Goal: Task Accomplishment & Management: Use online tool/utility

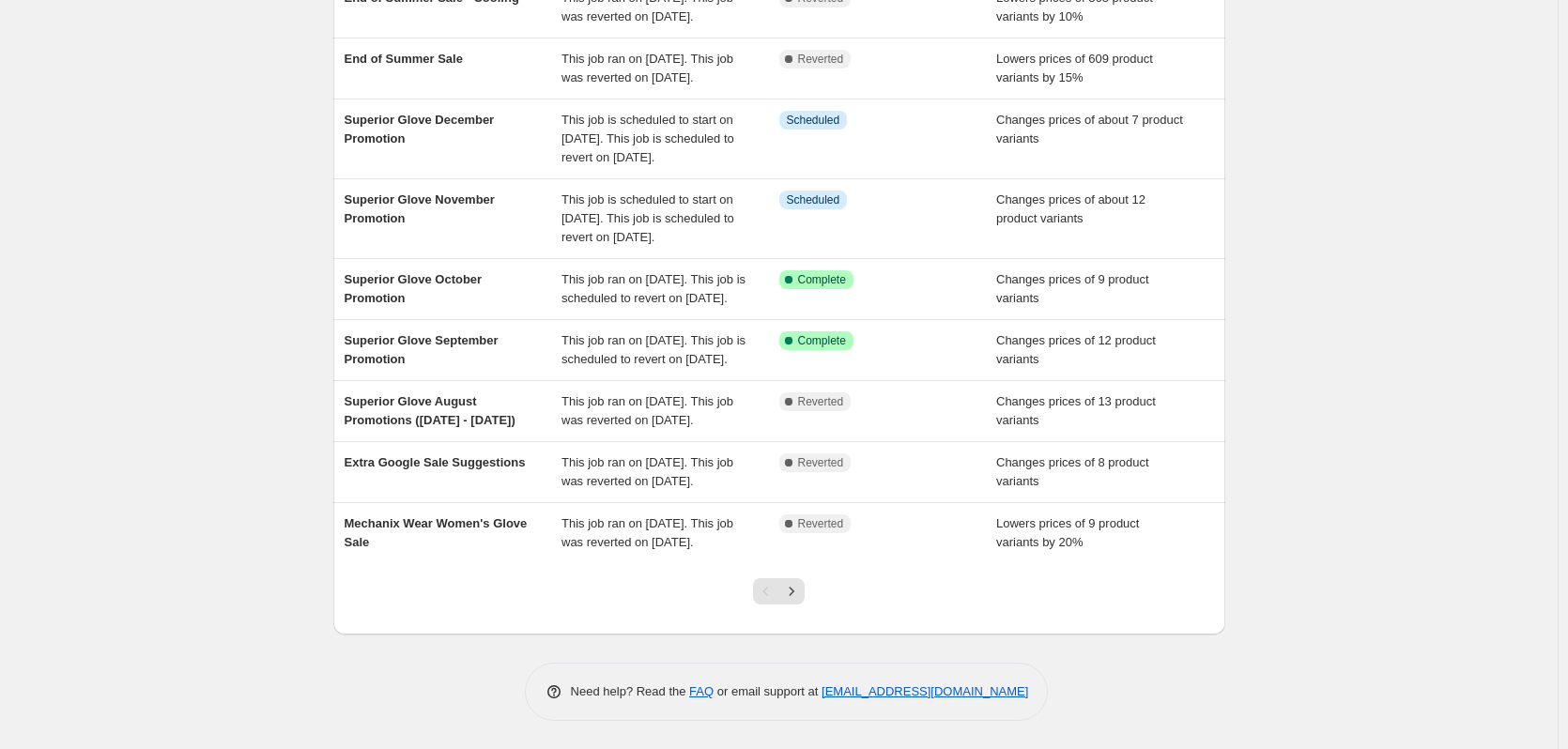
scroll to position [375, 0]
click at [801, 601] on icon "Next" at bounding box center [791, 591] width 19 height 19
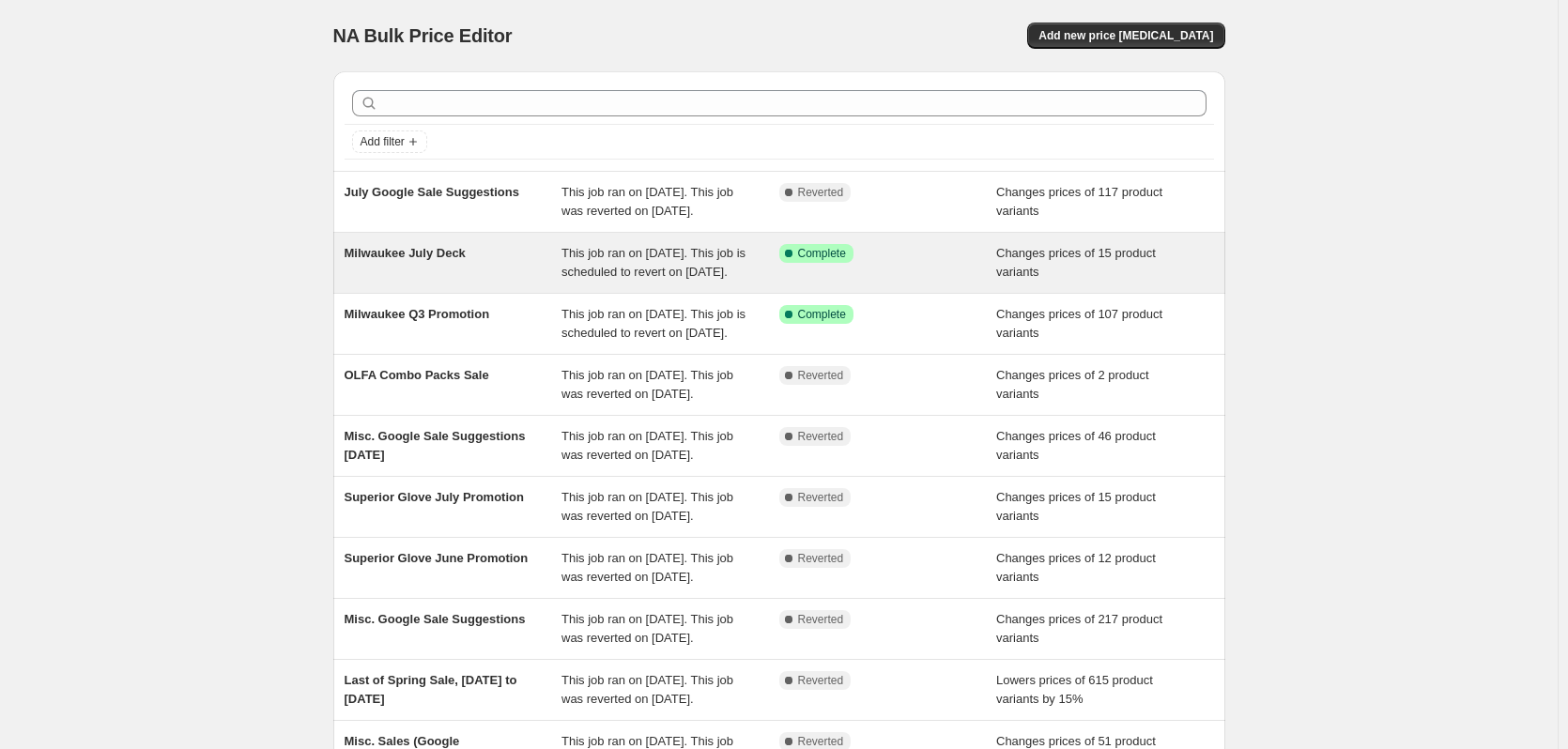
click at [466, 263] on div "Milwaukee July Deck" at bounding box center [453, 263] width 218 height 38
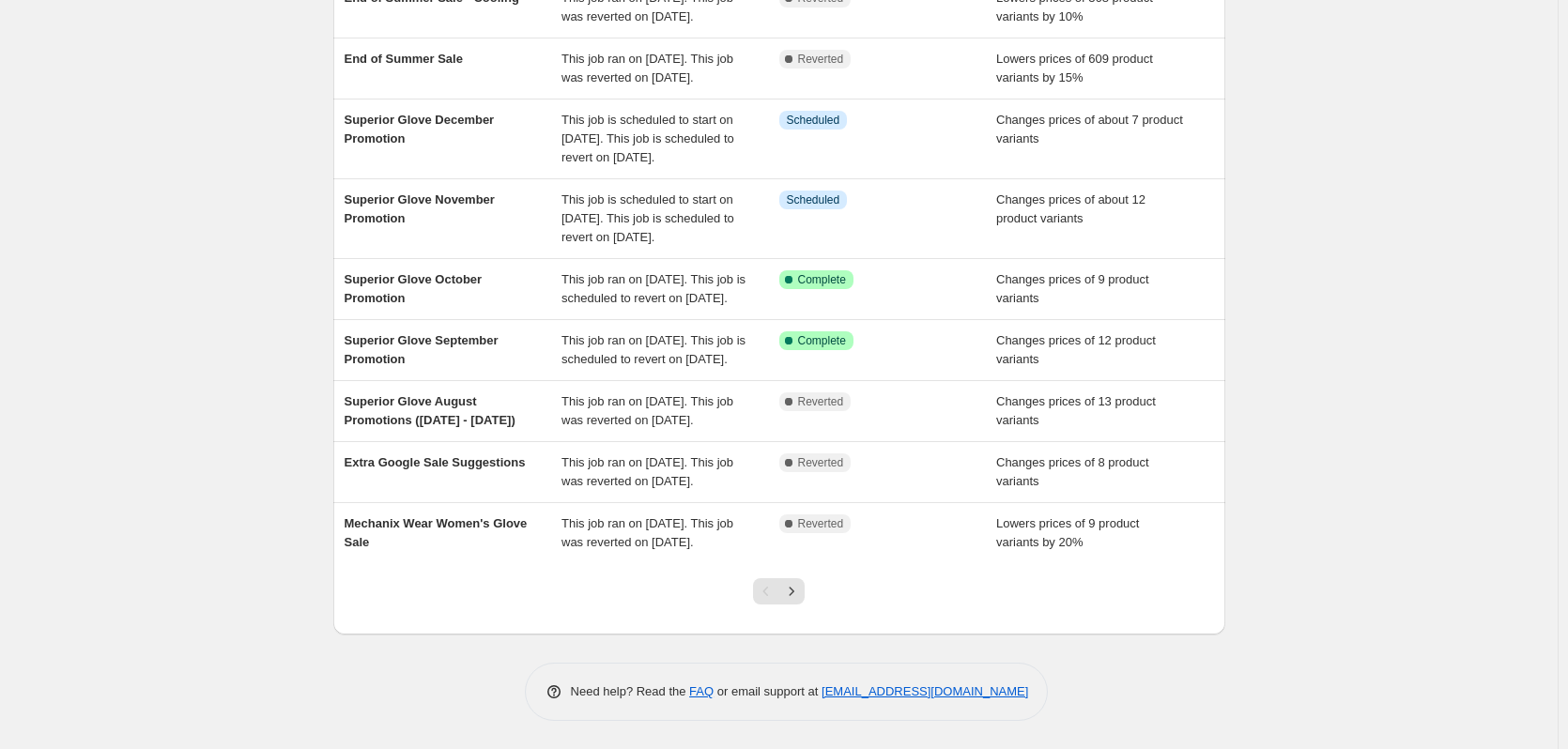
scroll to position [443, 0]
click at [801, 592] on icon "Next" at bounding box center [791, 591] width 19 height 19
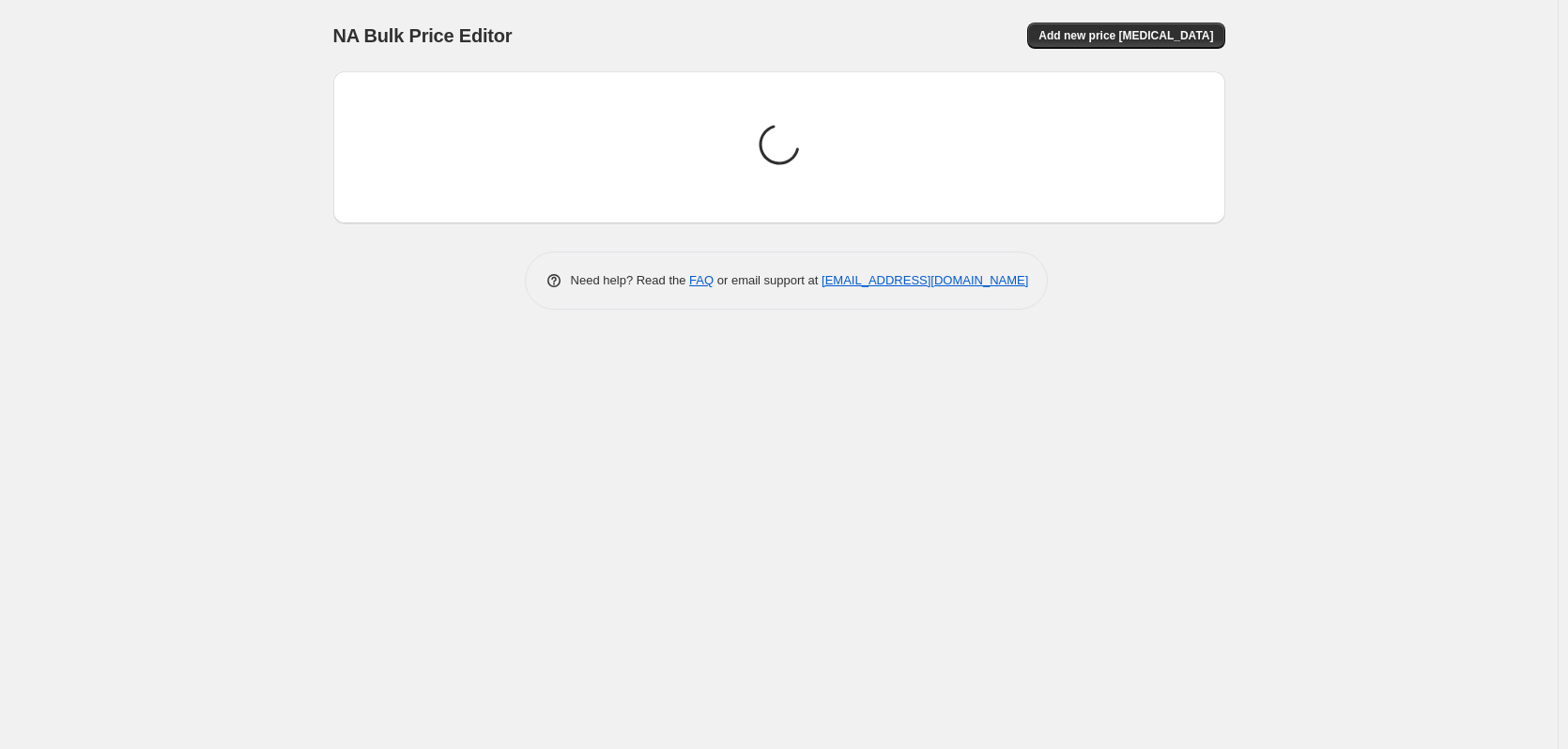
scroll to position [0, 0]
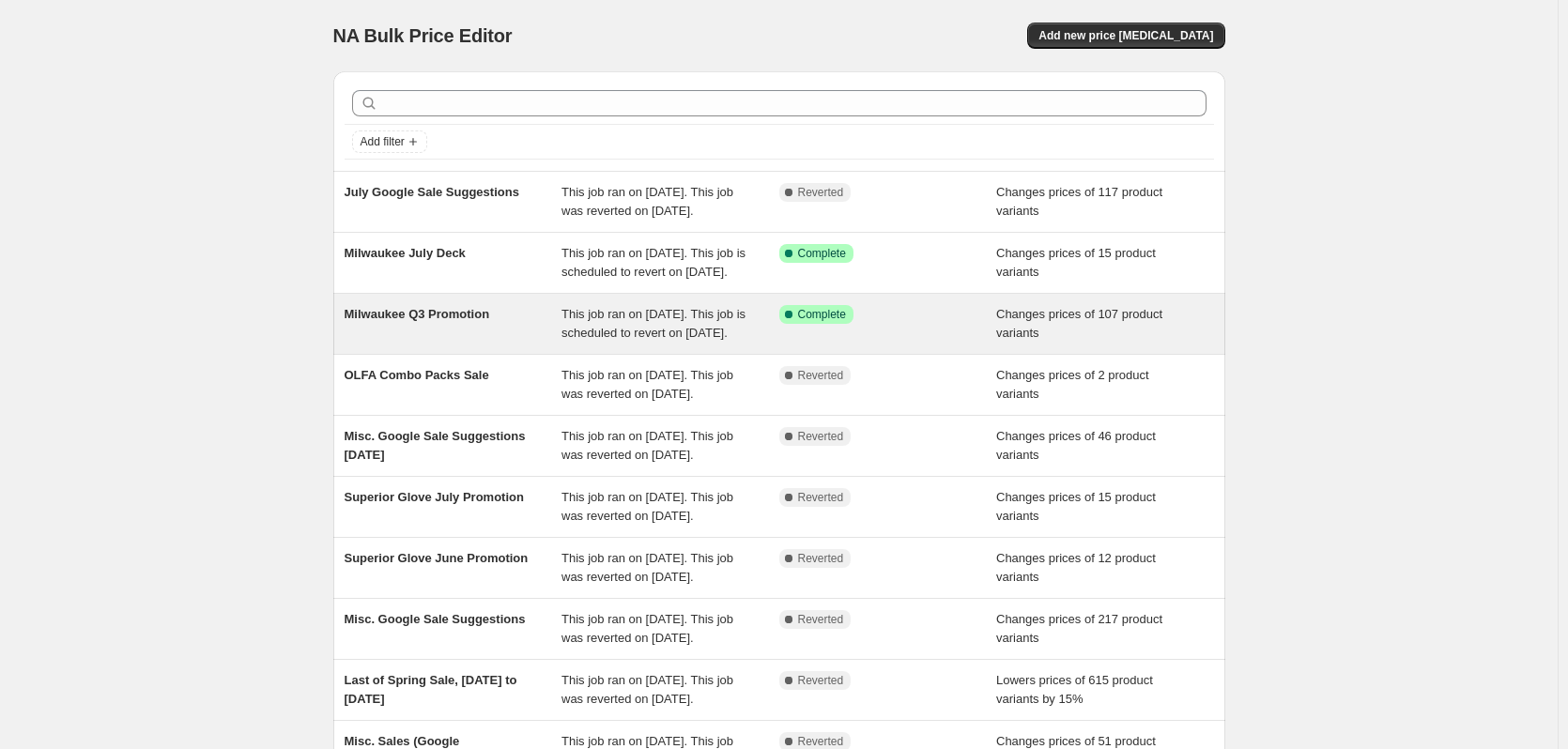
click at [469, 342] on div "Milwaukee Q3 Promotion" at bounding box center [453, 324] width 218 height 38
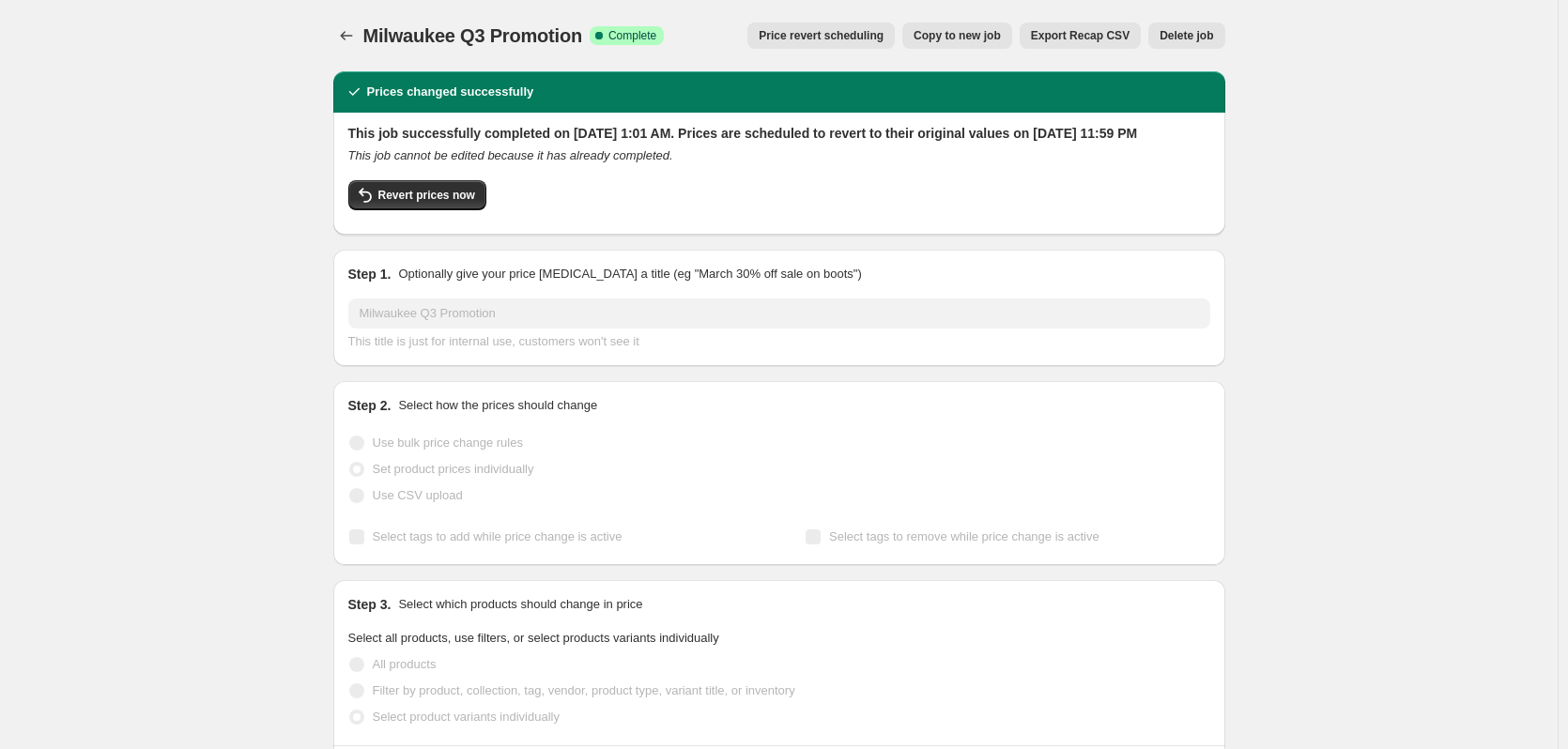
click at [883, 30] on span "Price revert scheduling" at bounding box center [821, 35] width 125 height 15
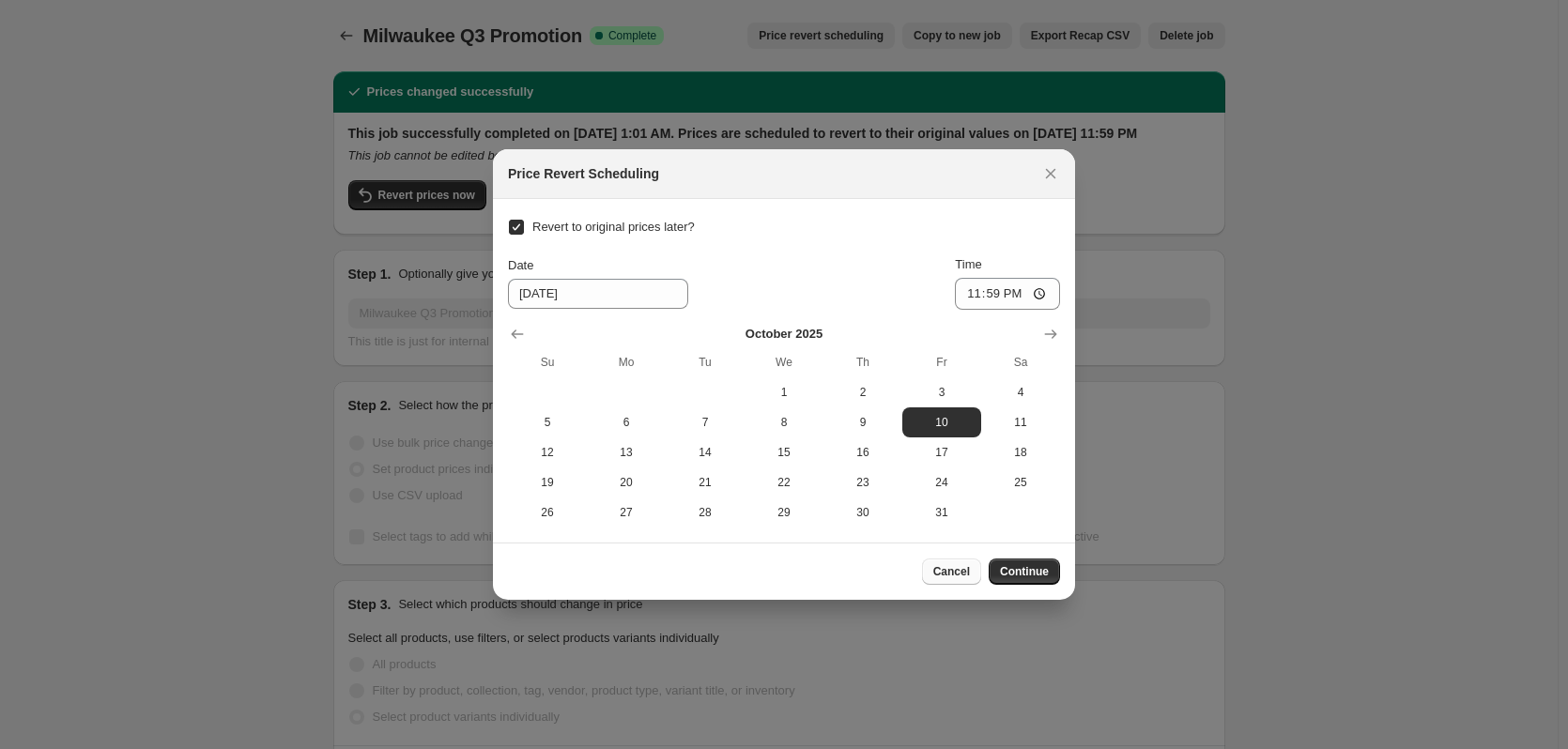
click at [956, 566] on span "Cancel" at bounding box center [951, 571] width 37 height 15
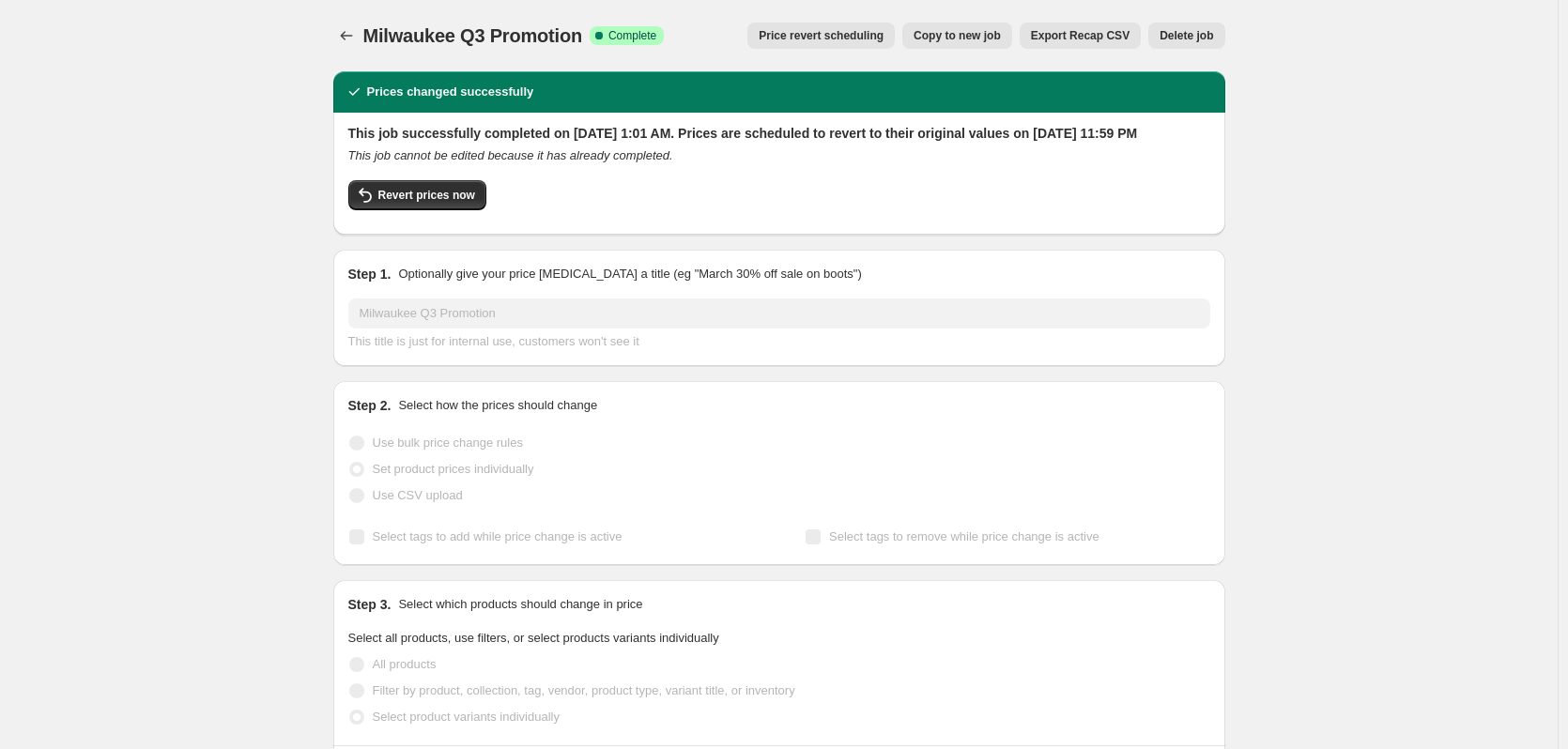
drag, startPoint x: 414, startPoint y: 215, endPoint x: 934, endPoint y: 204, distance: 520.1
click at [934, 204] on div "Revert prices now" at bounding box center [779, 200] width 862 height 40
click at [447, 203] on span "Revert prices now" at bounding box center [427, 195] width 97 height 15
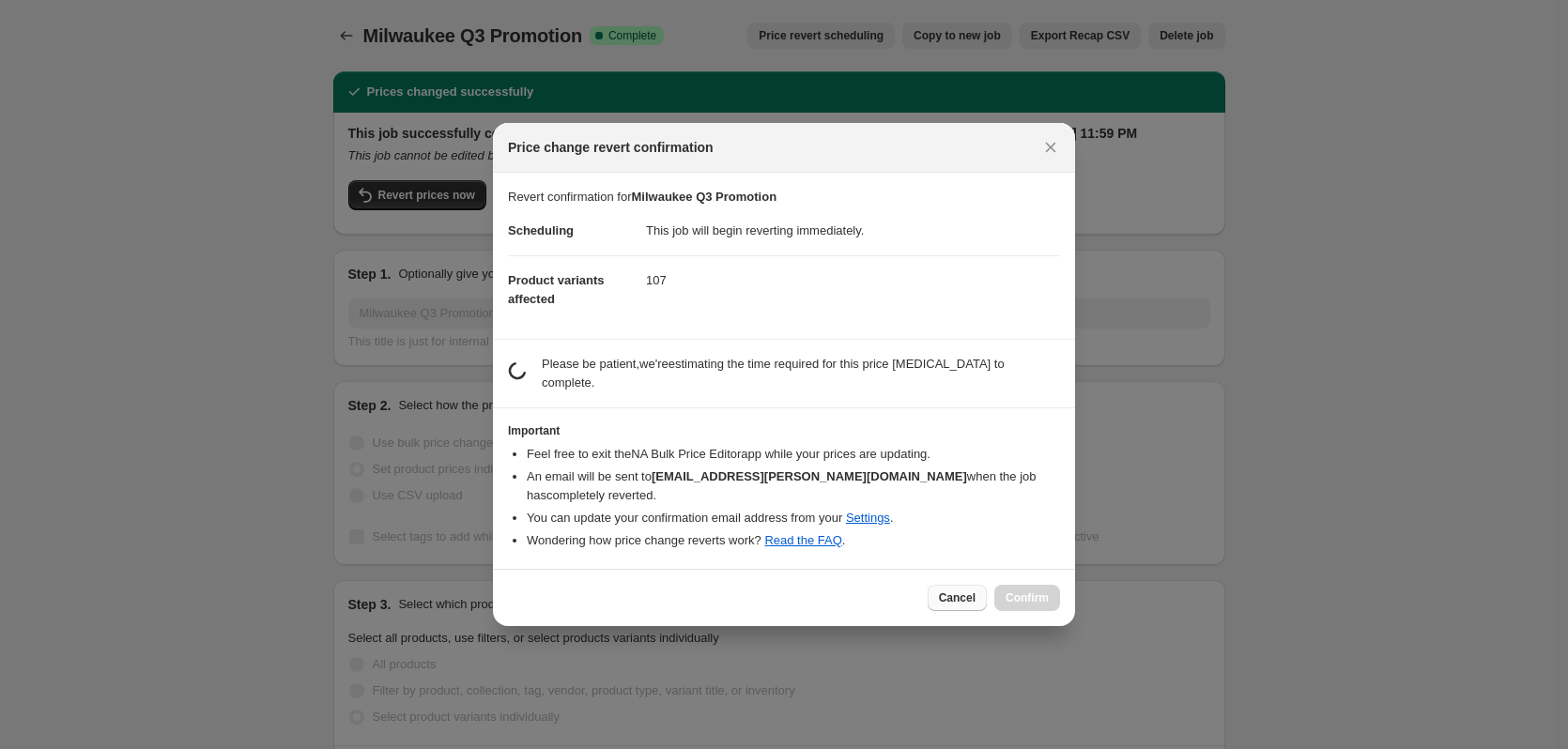
click at [956, 592] on button "Cancel" at bounding box center [957, 598] width 59 height 27
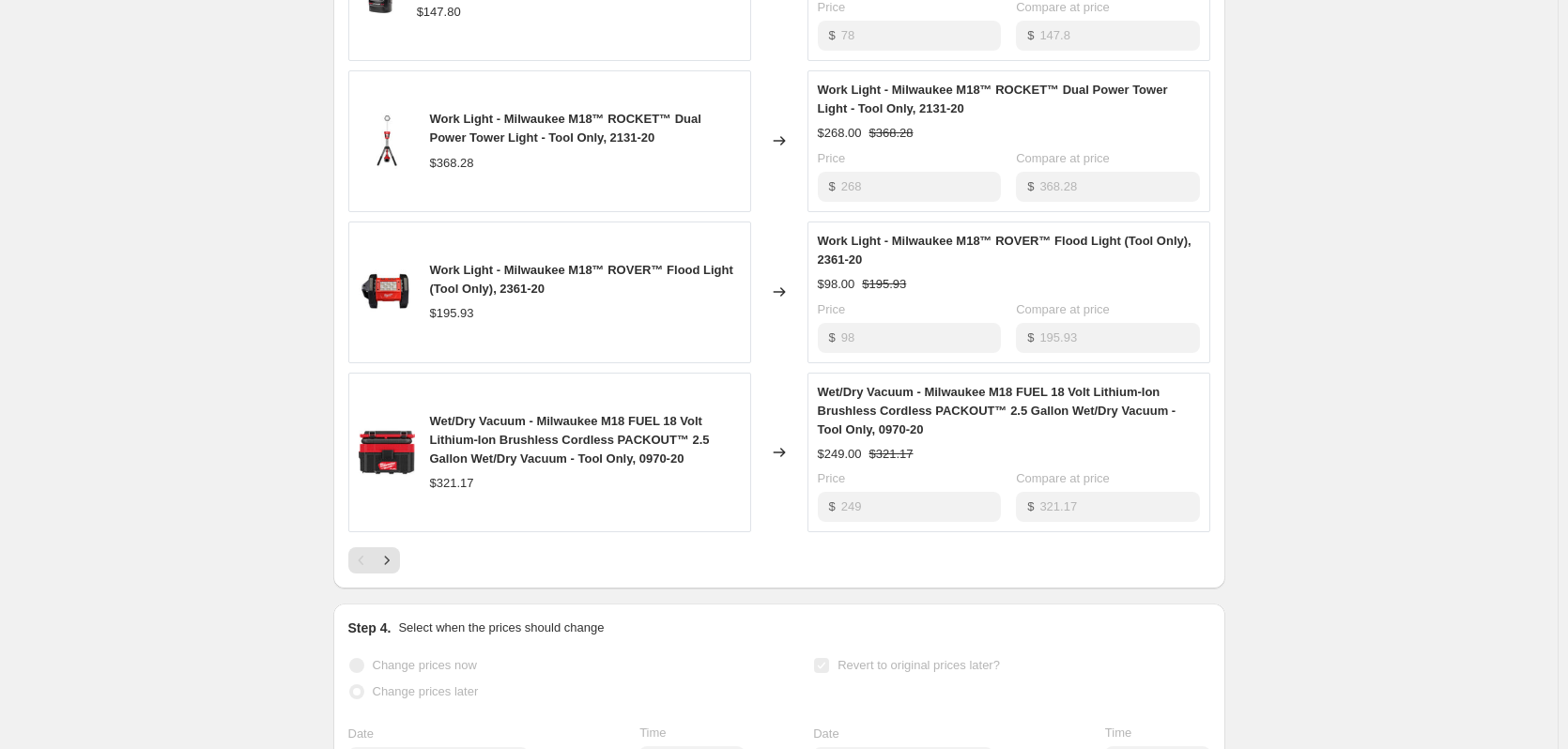
scroll to position [1126, 0]
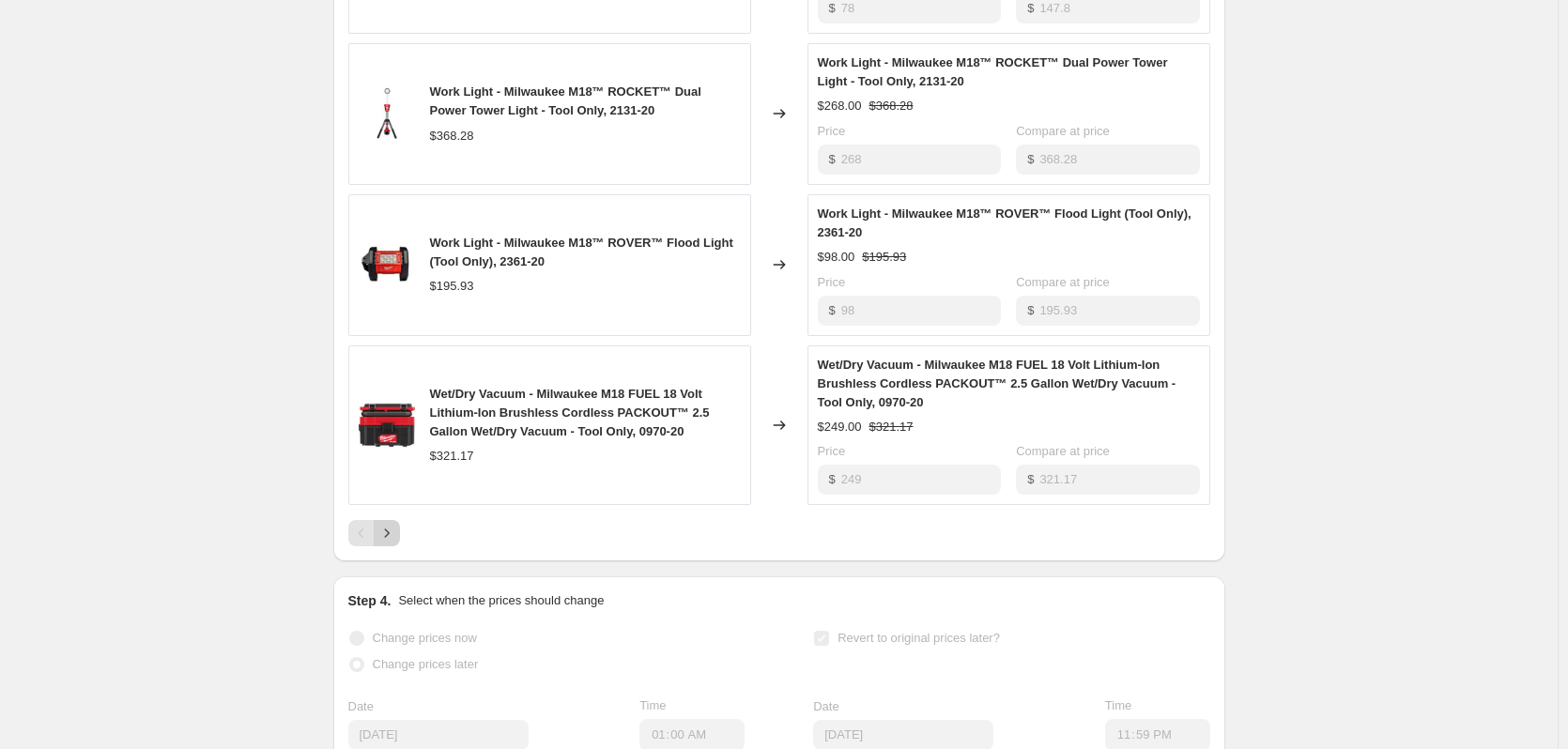
click at [393, 542] on icon "Next" at bounding box center [386, 532] width 19 height 19
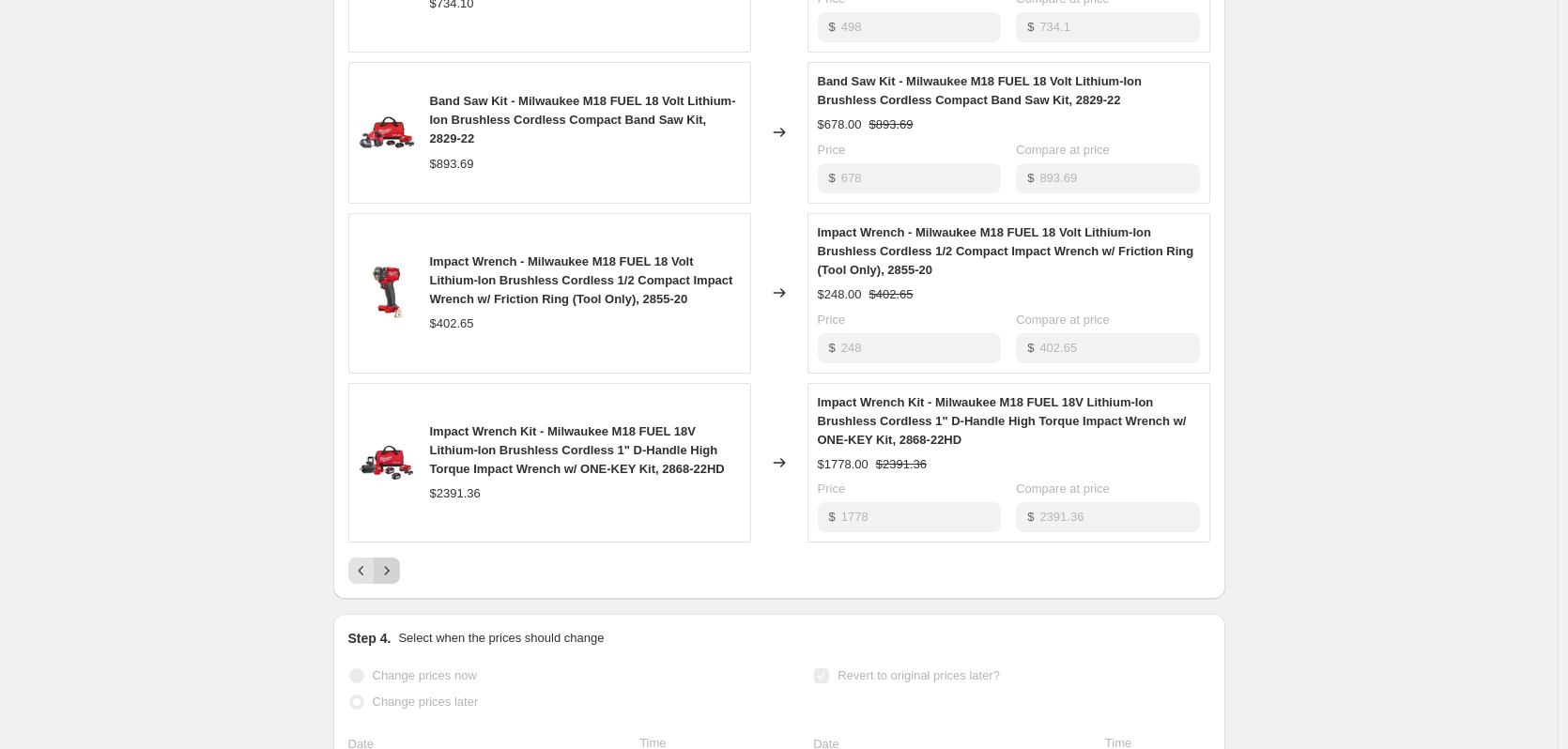
click at [385, 573] on icon "Next" at bounding box center [386, 570] width 19 height 19
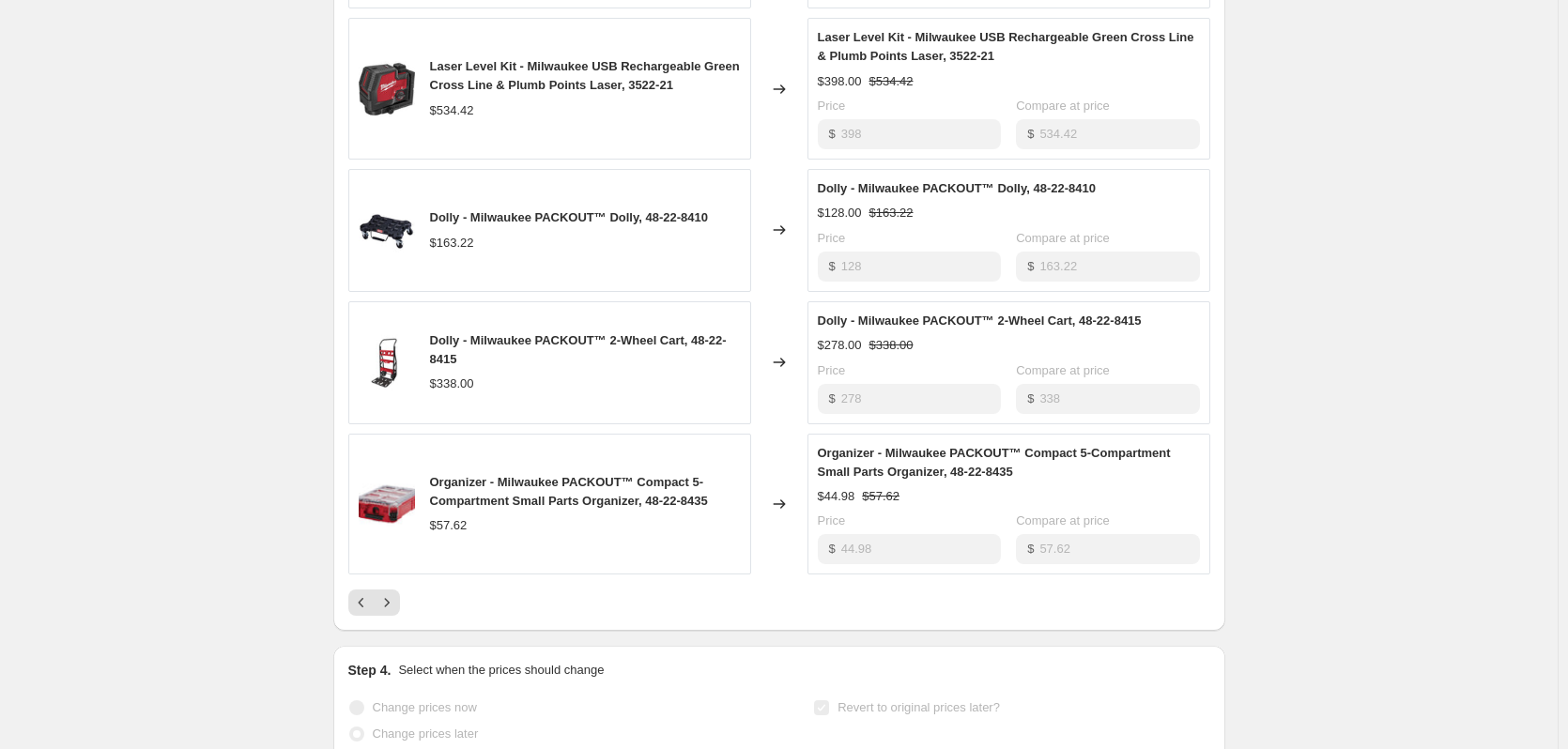
scroll to position [1032, 0]
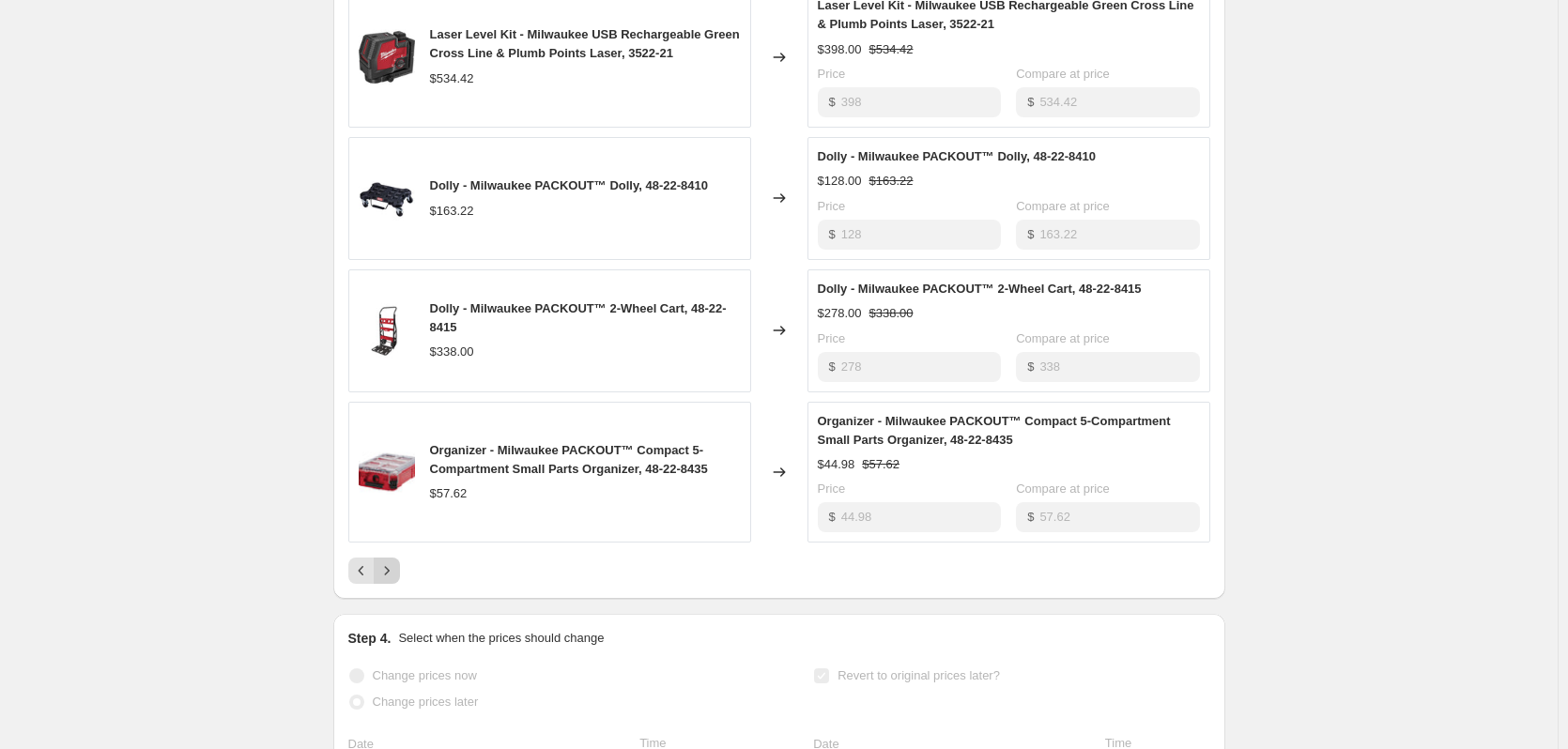
click at [396, 580] on icon "Next" at bounding box center [386, 570] width 19 height 19
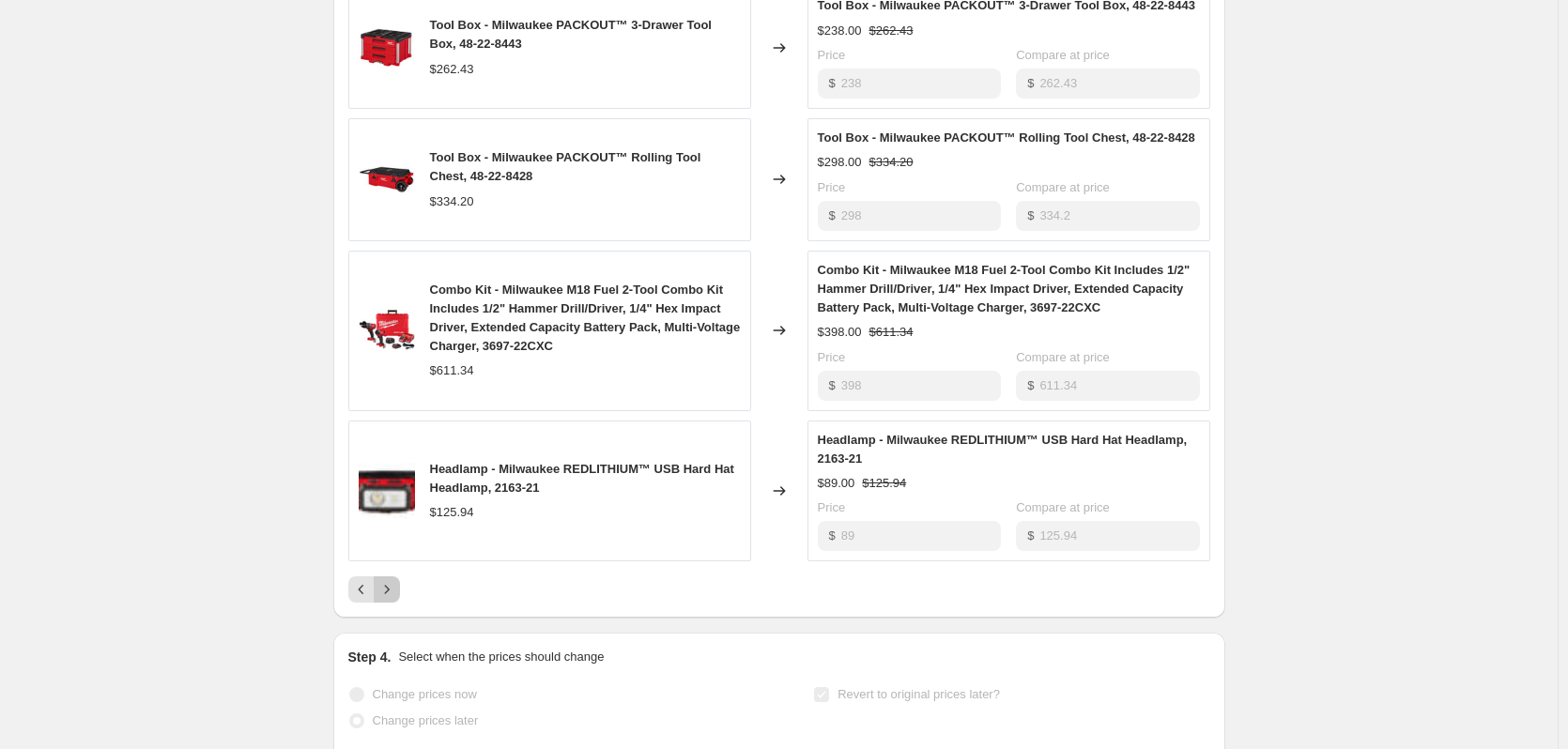
click at [396, 599] on icon "Next" at bounding box center [386, 589] width 19 height 19
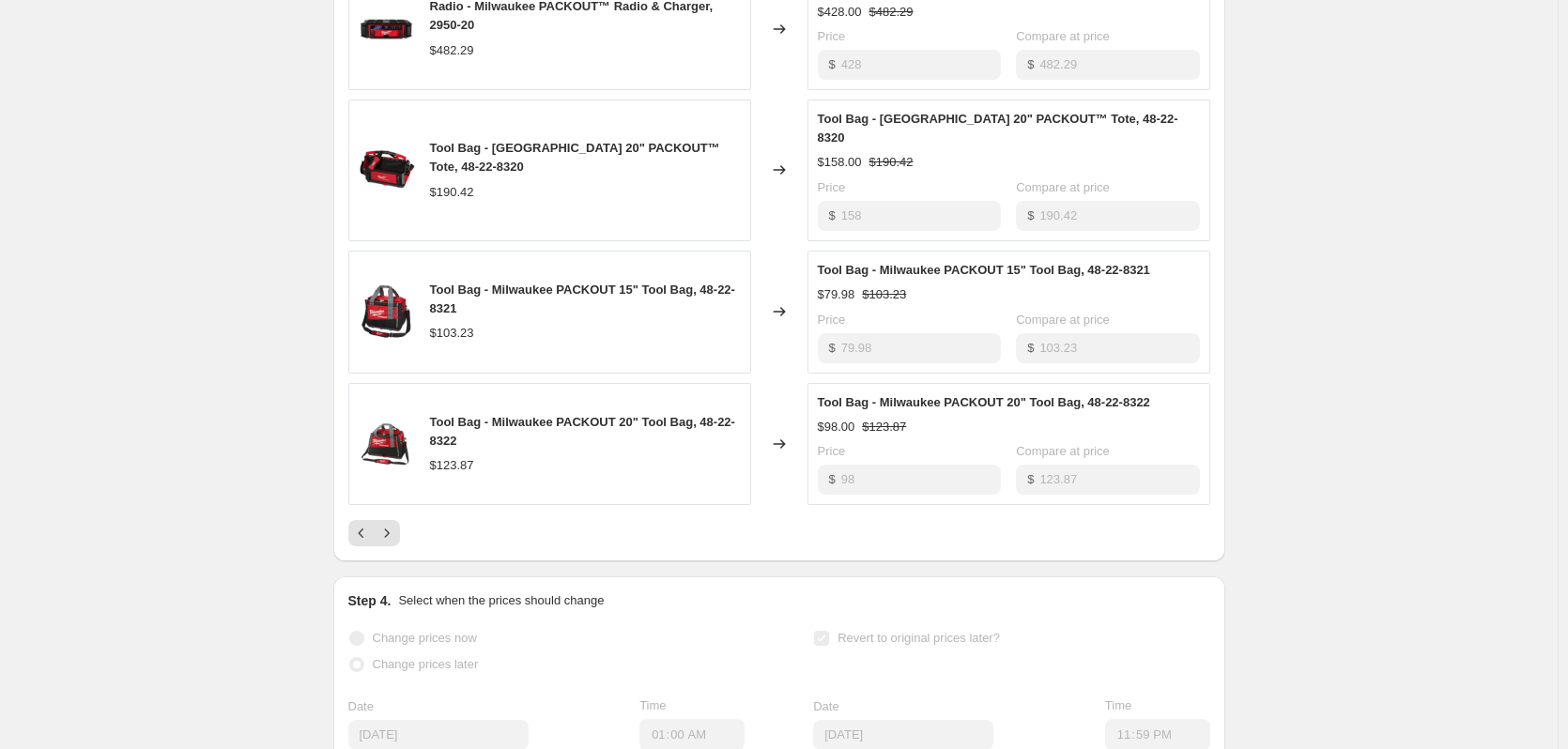
click at [405, 527] on div at bounding box center [779, 532] width 862 height 27
click at [395, 530] on icon "Next" at bounding box center [386, 532] width 19 height 19
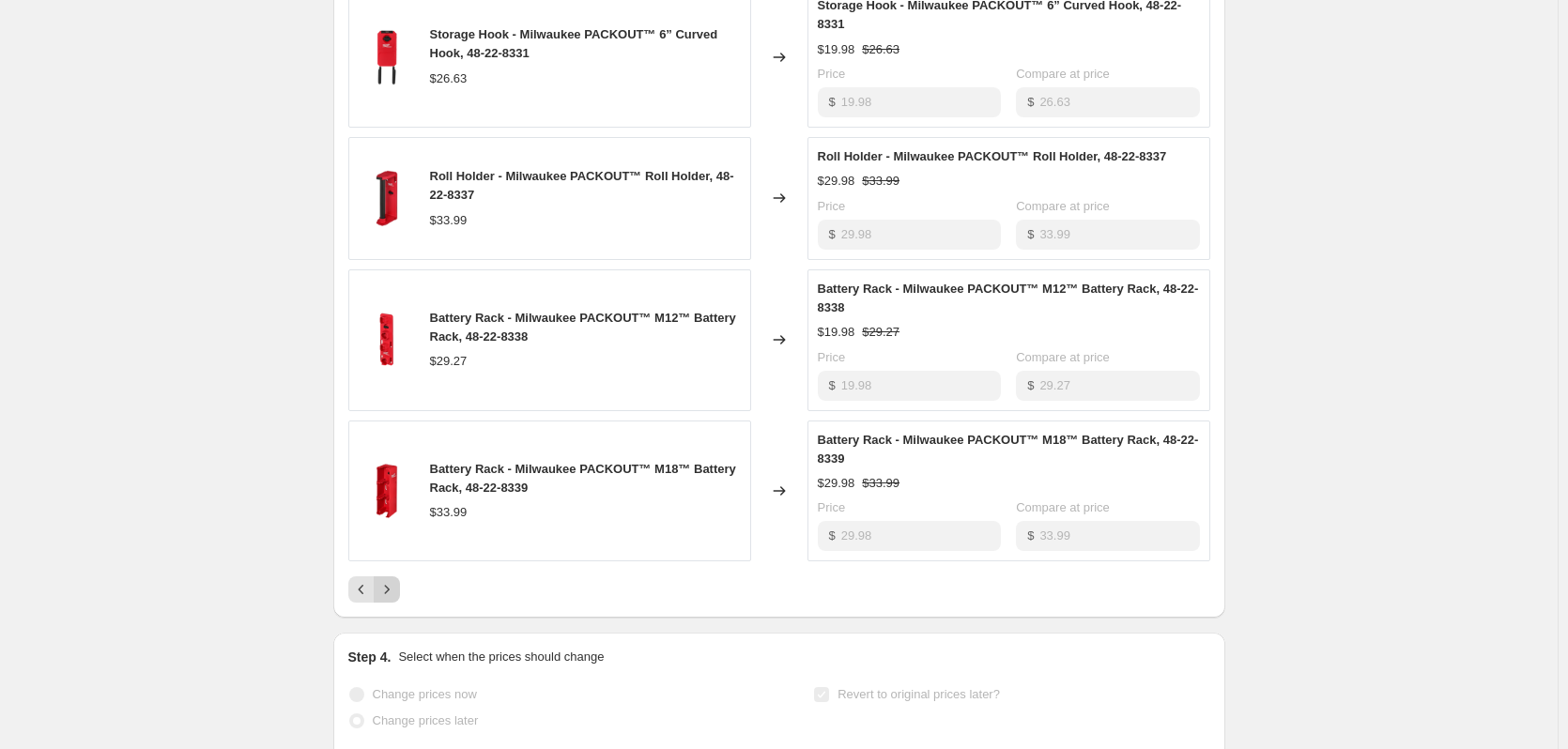
click at [395, 599] on icon "Next" at bounding box center [386, 589] width 19 height 19
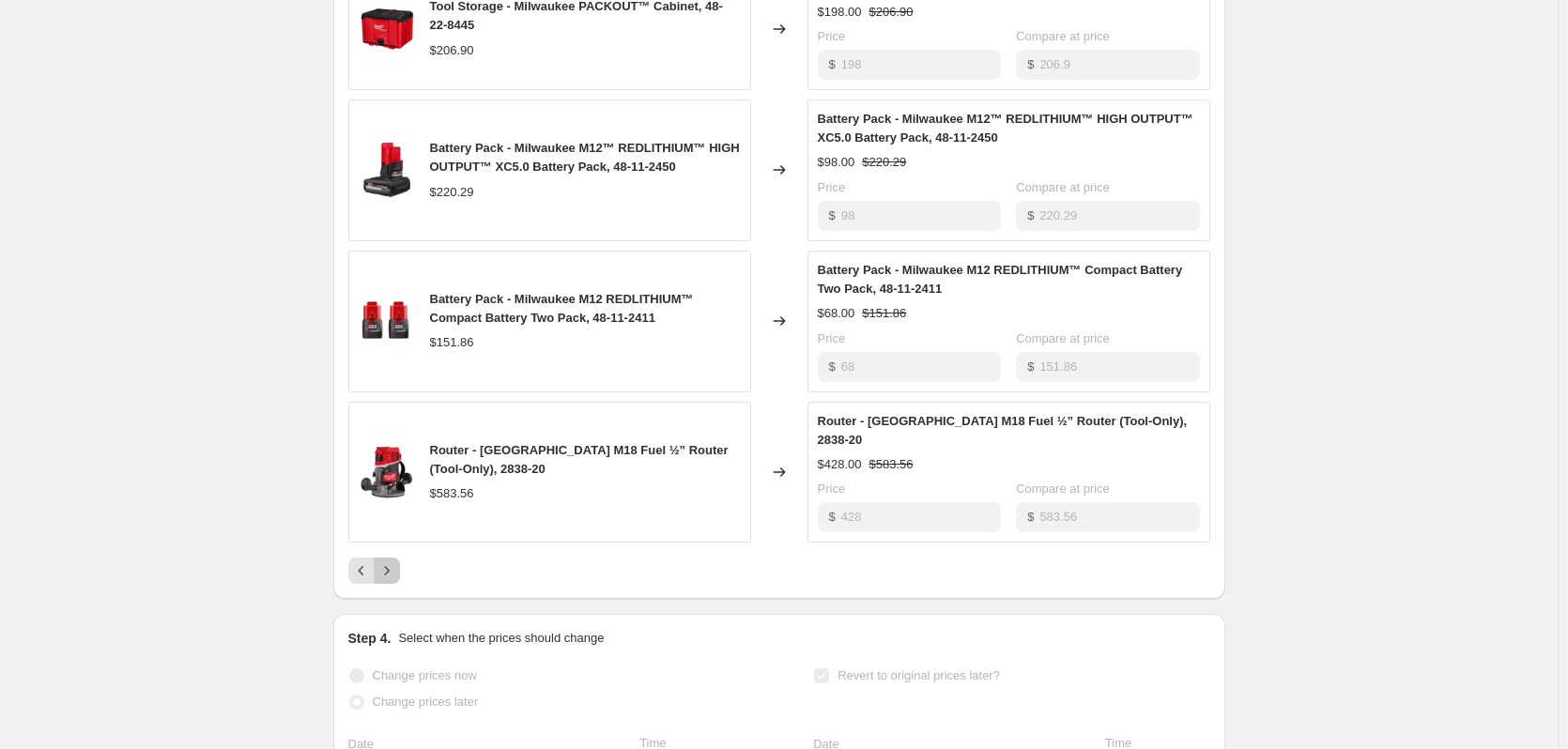
click at [393, 562] on icon "Next" at bounding box center [386, 570] width 19 height 19
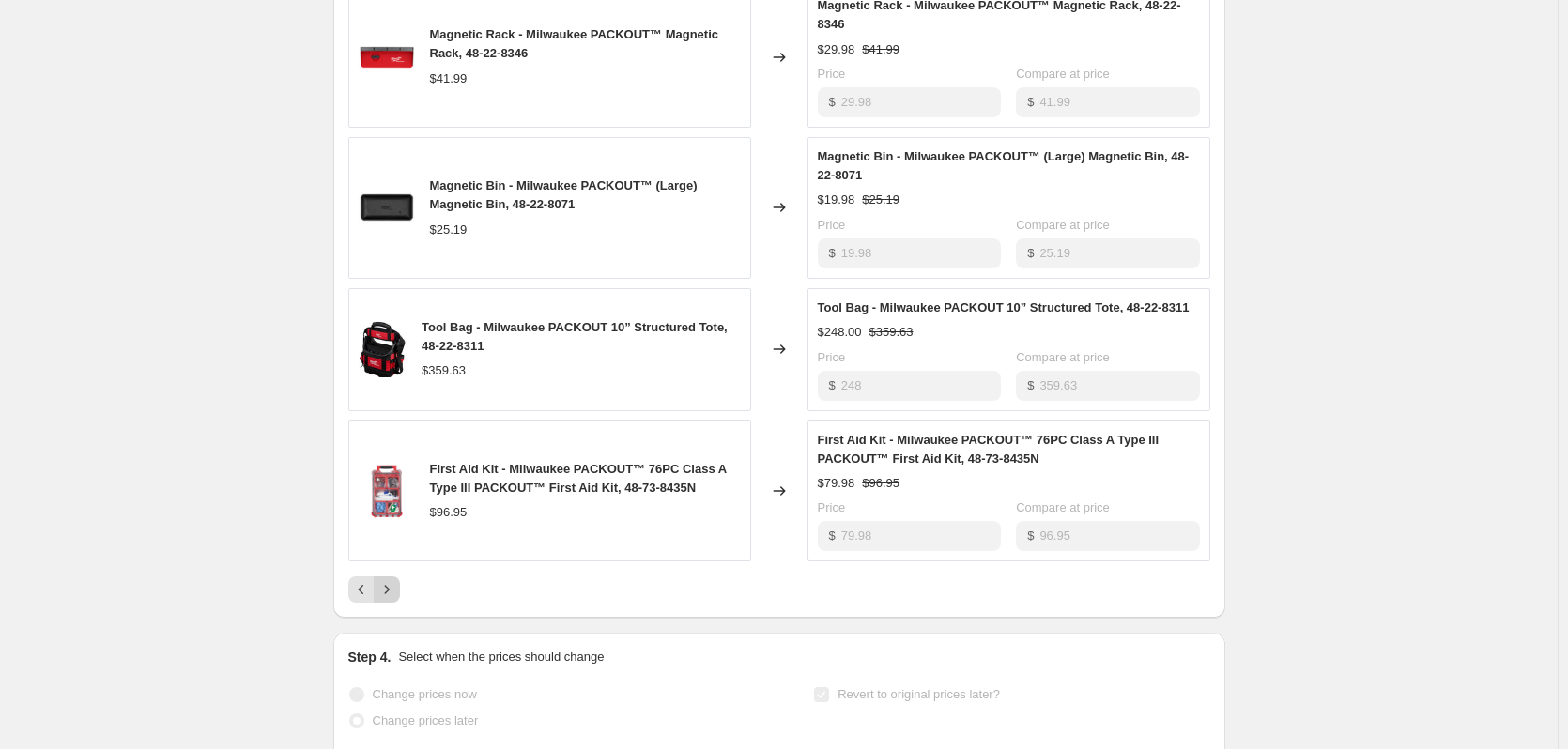
click at [396, 599] on icon "Next" at bounding box center [386, 589] width 19 height 19
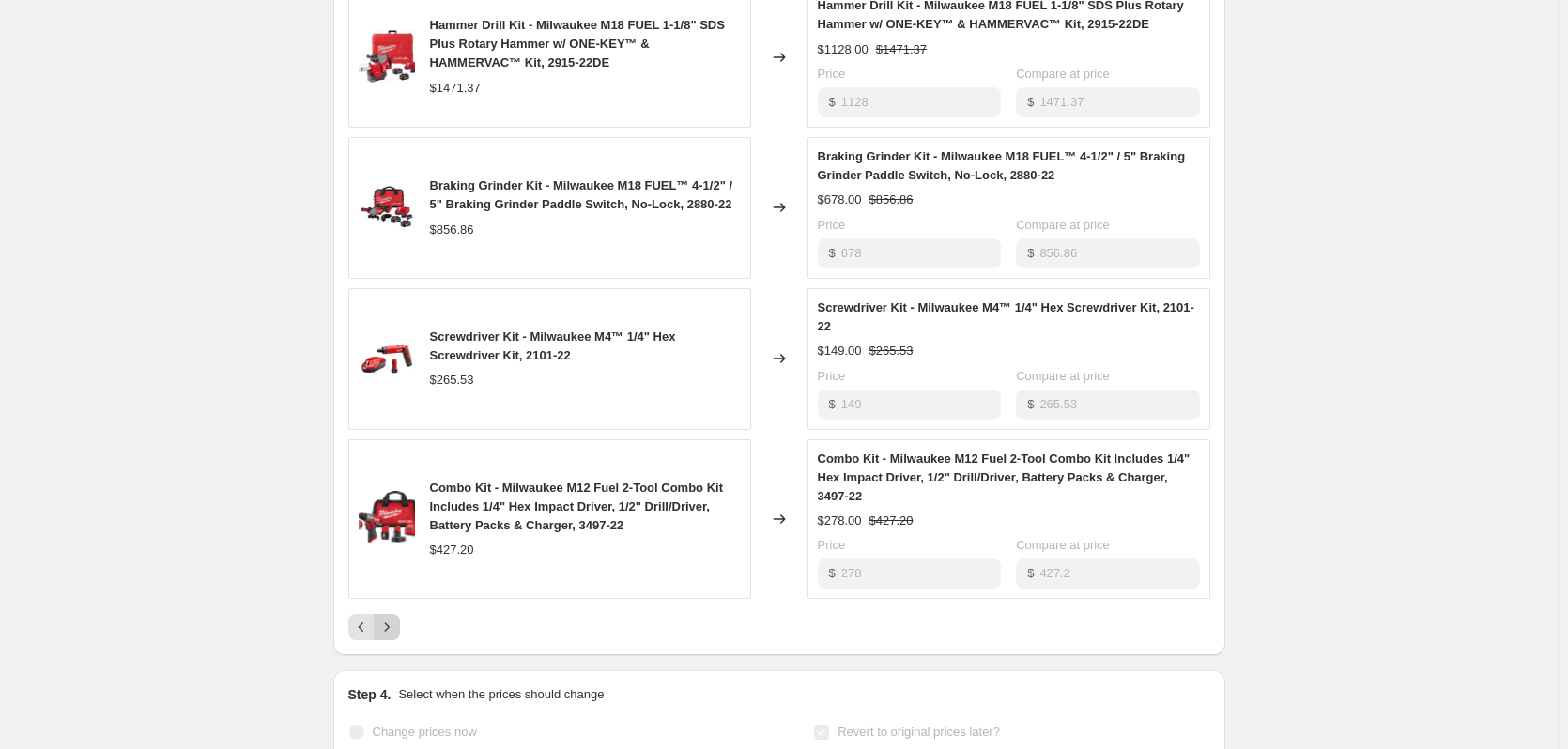
click at [396, 636] on icon "Next" at bounding box center [386, 626] width 19 height 19
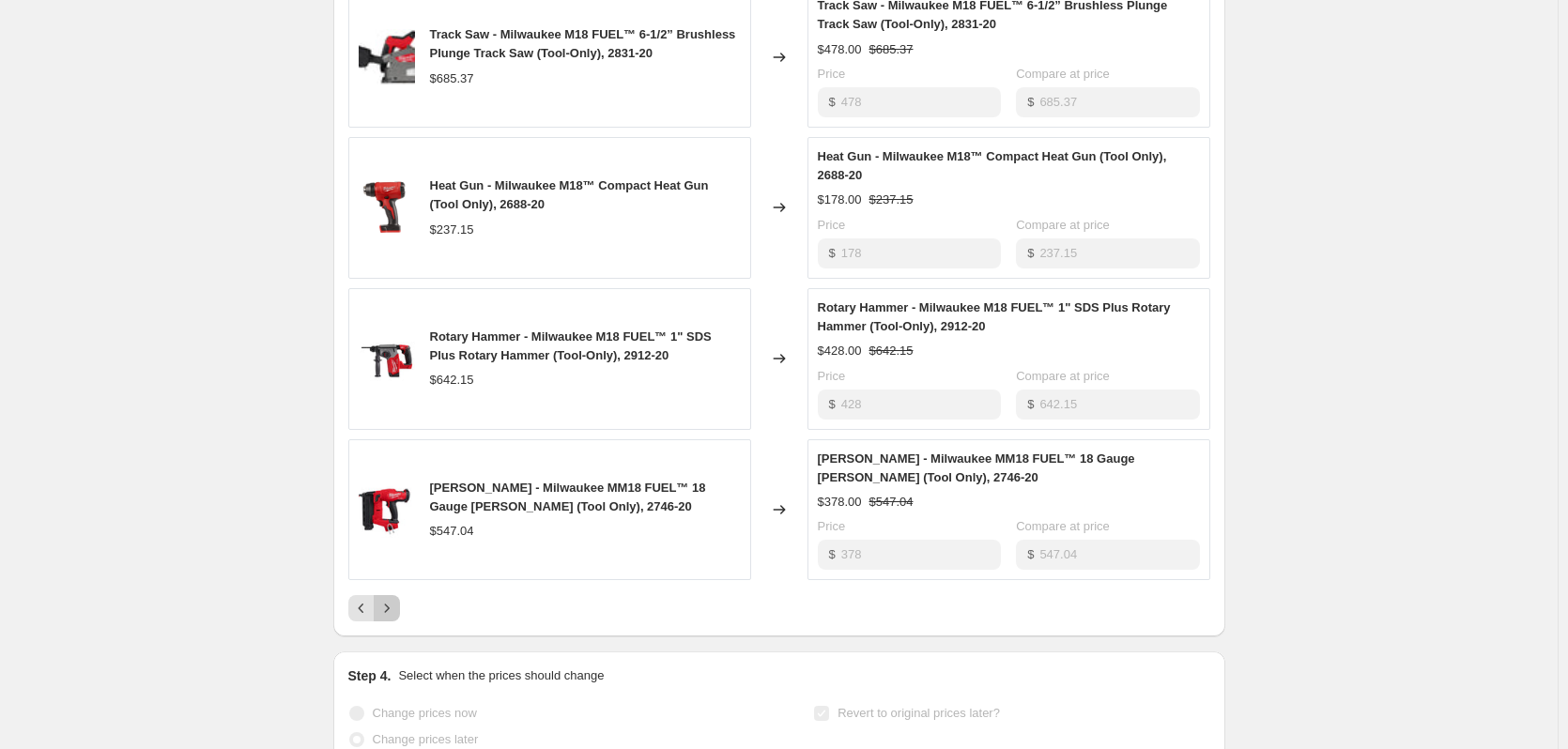
click at [396, 617] on icon "Next" at bounding box center [386, 608] width 19 height 19
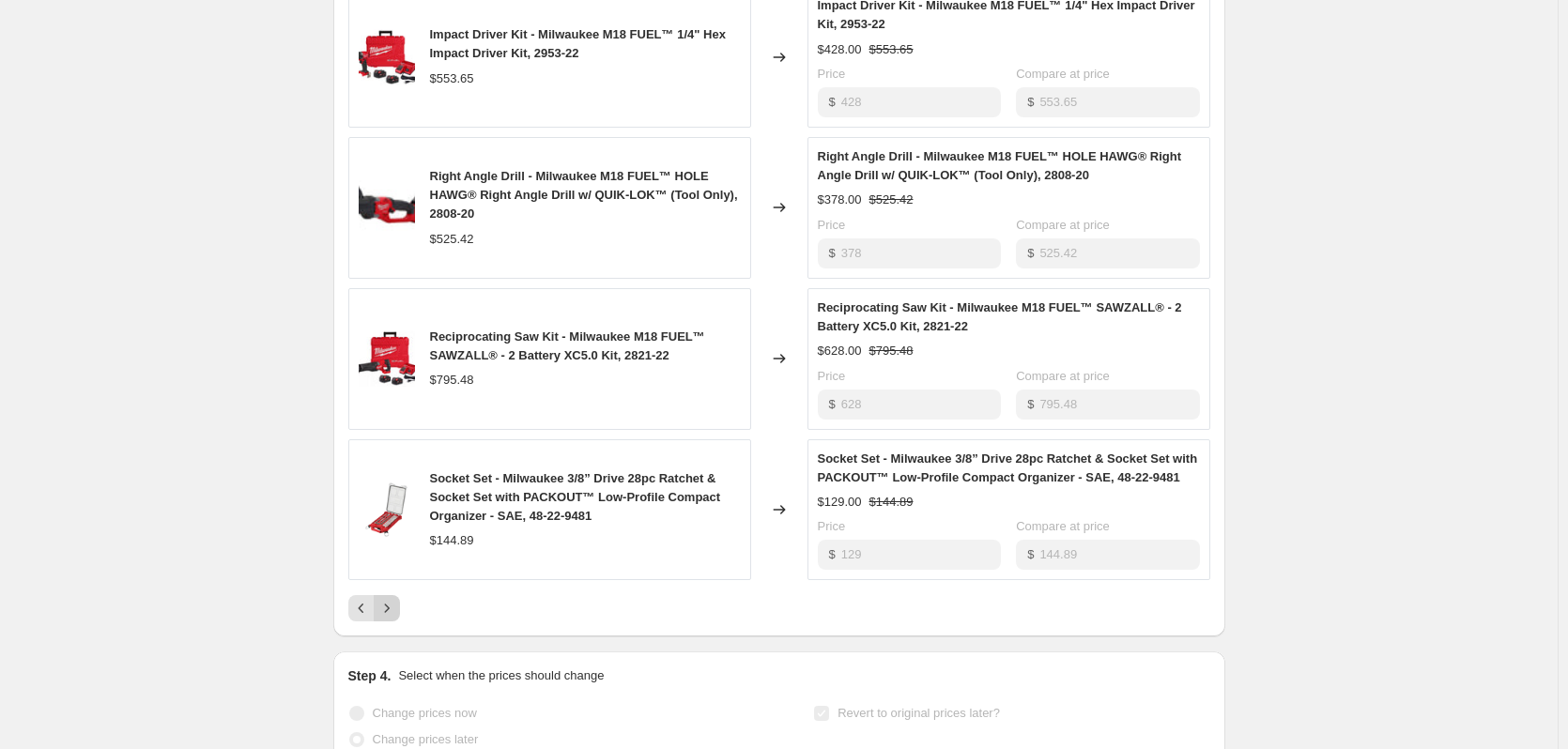
click at [392, 617] on icon "Next" at bounding box center [386, 608] width 19 height 19
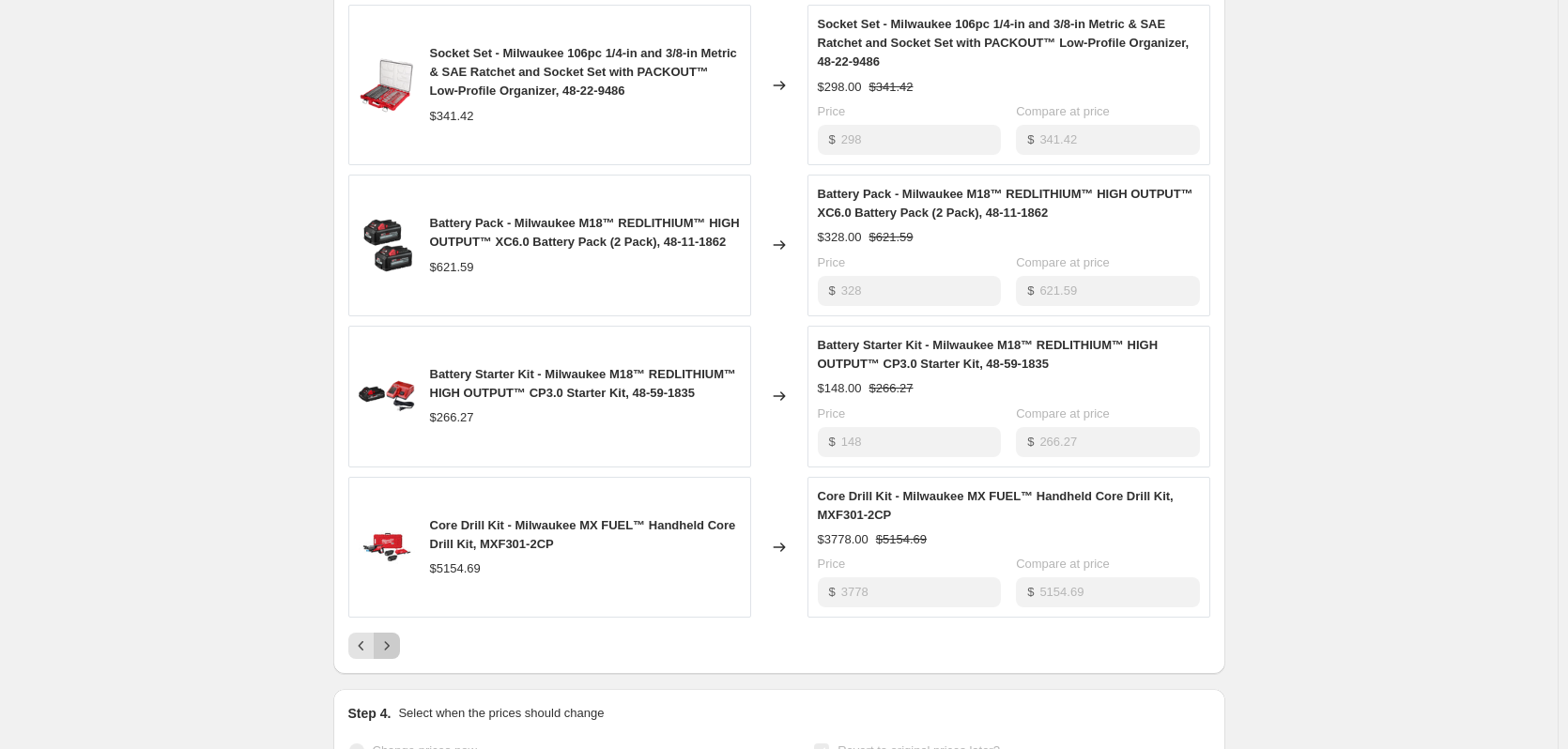
click at [396, 655] on icon "Next" at bounding box center [386, 645] width 19 height 19
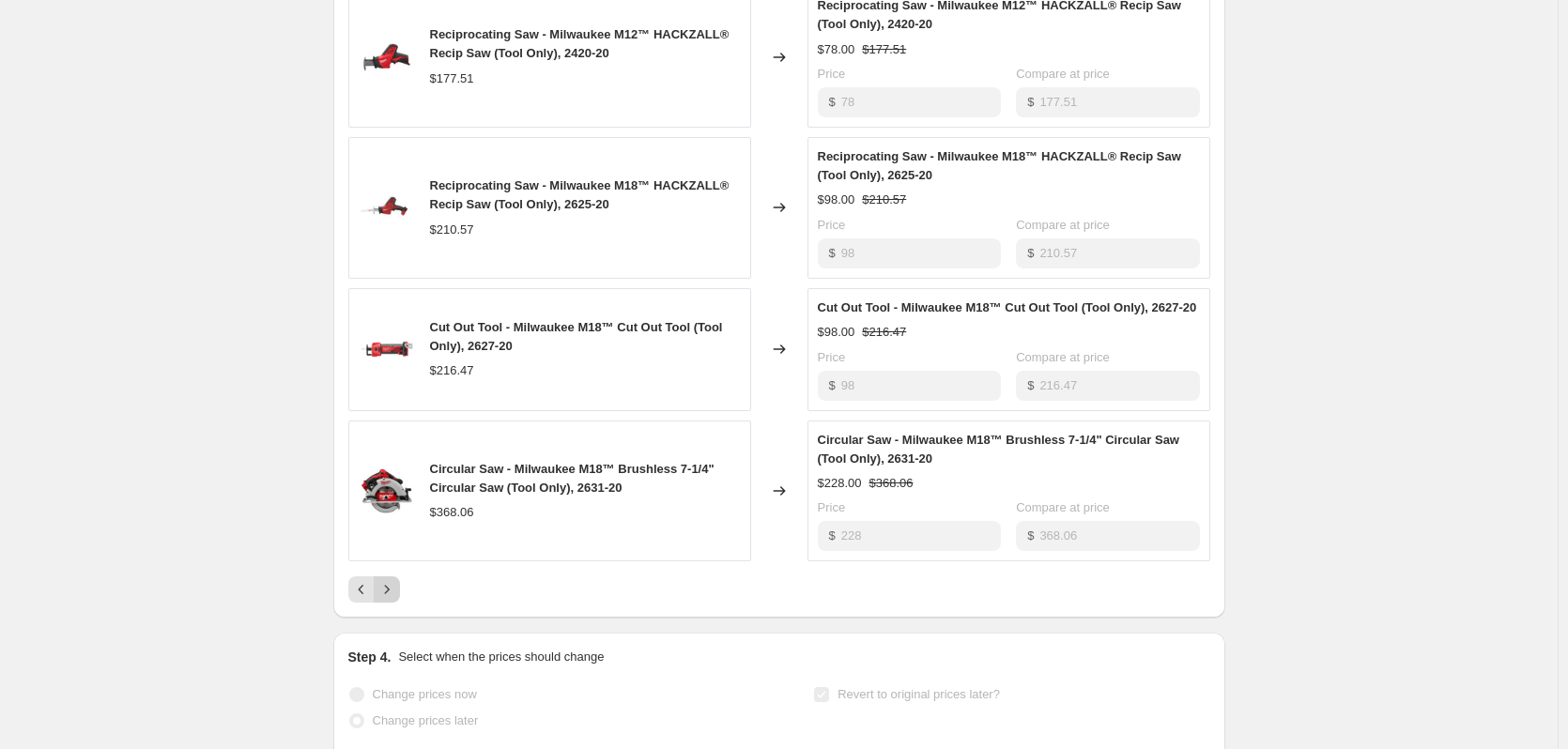
click at [395, 599] on icon "Next" at bounding box center [386, 589] width 19 height 19
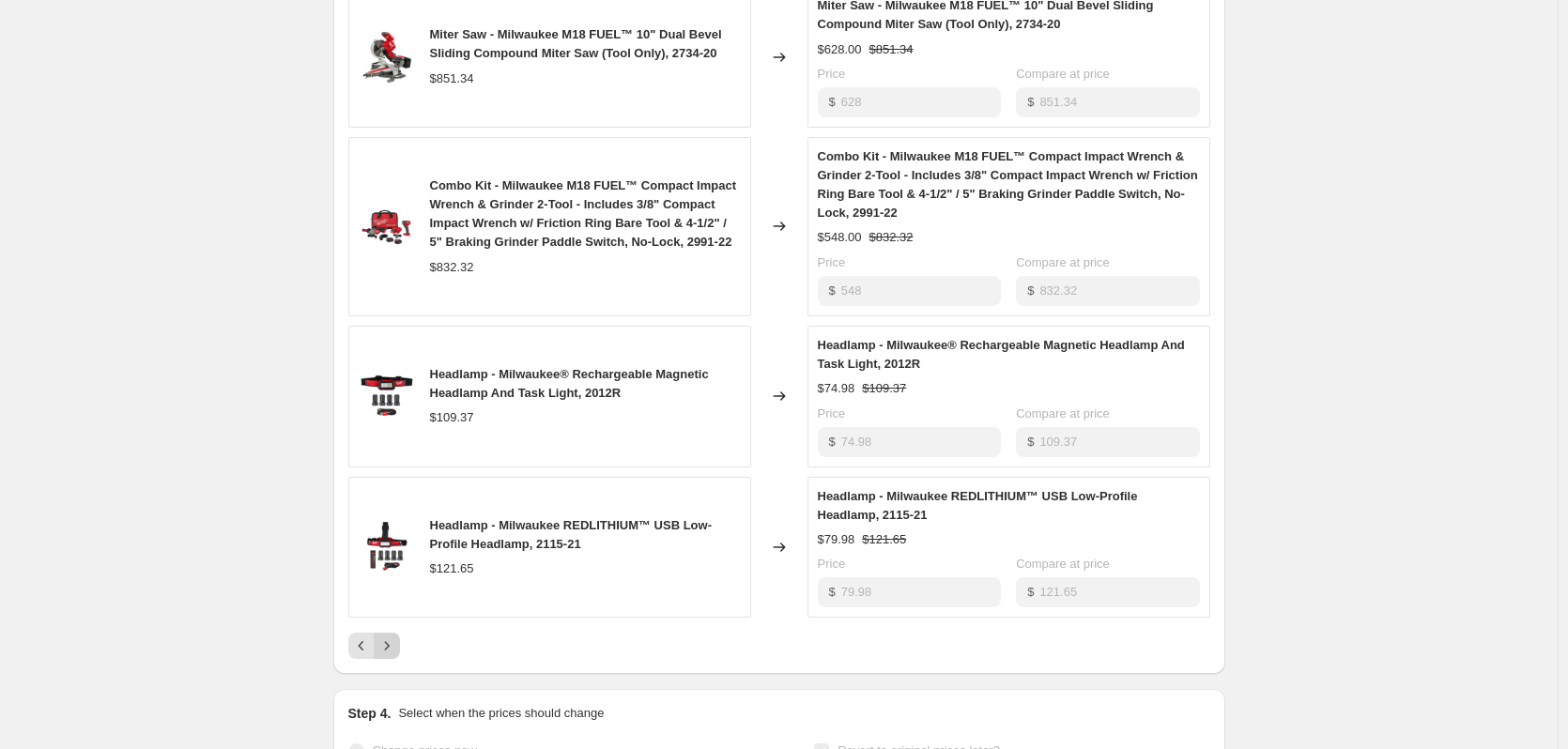
click at [396, 655] on icon "Next" at bounding box center [386, 645] width 19 height 19
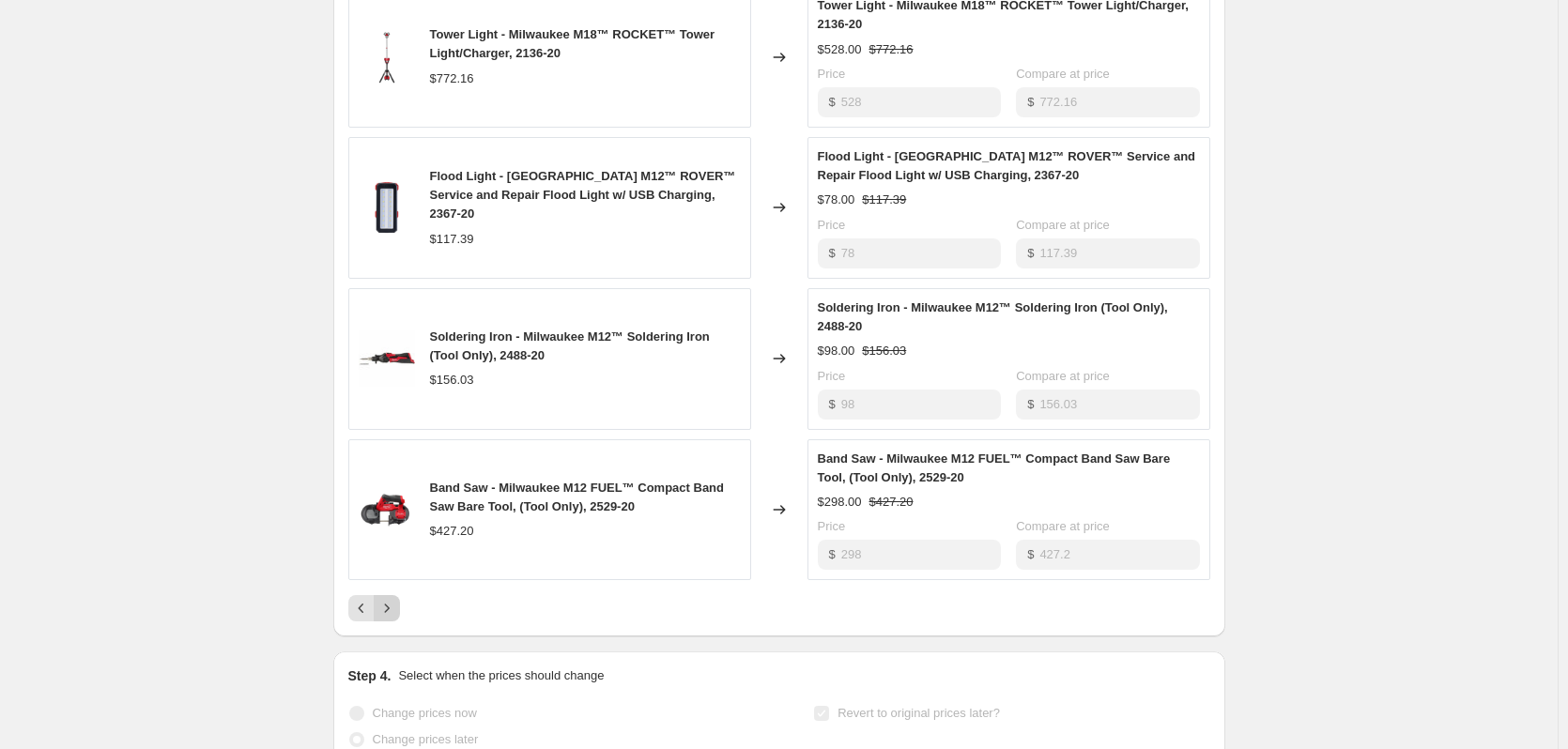
click at [385, 621] on button "Next" at bounding box center [386, 608] width 27 height 27
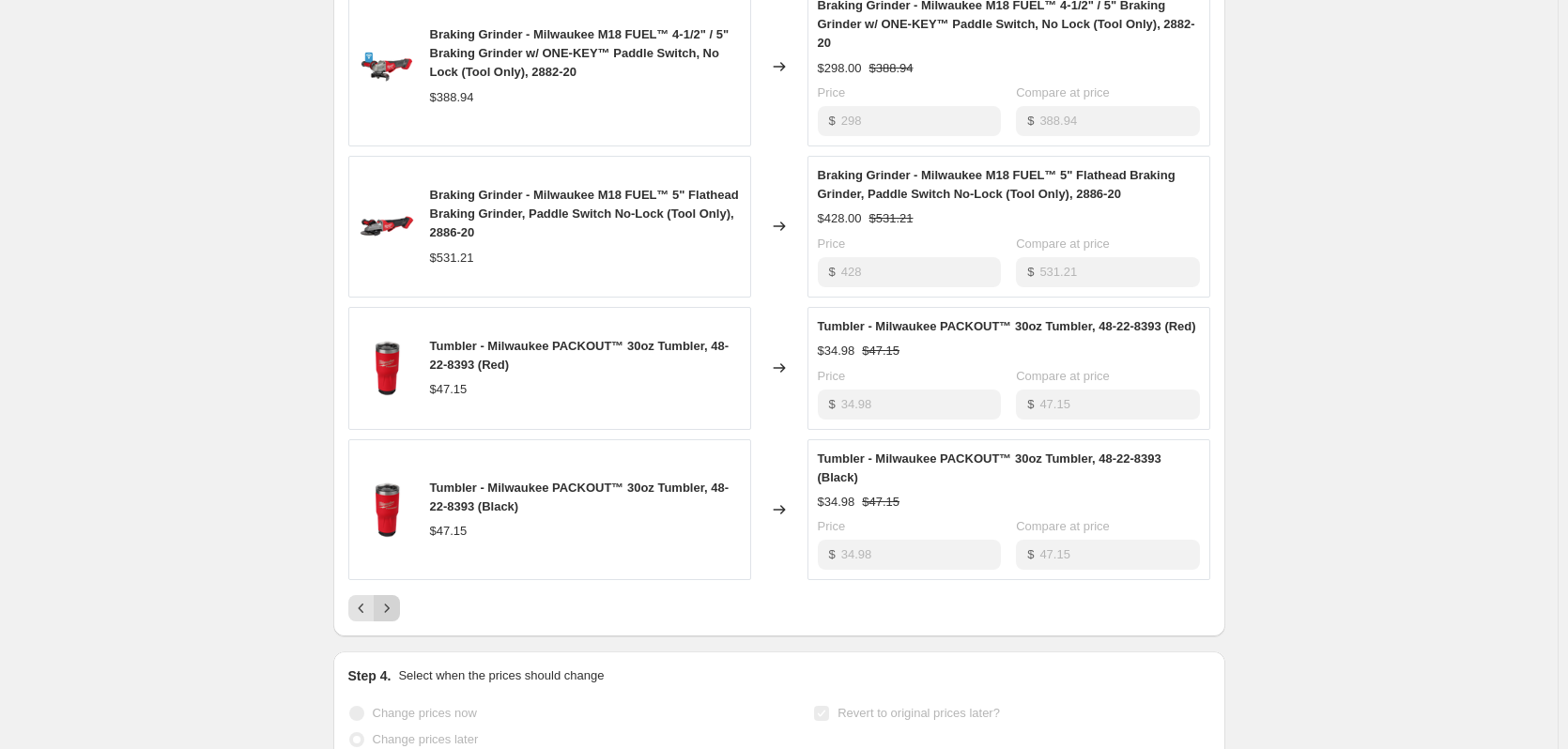
click at [392, 617] on icon "Next" at bounding box center [386, 608] width 19 height 19
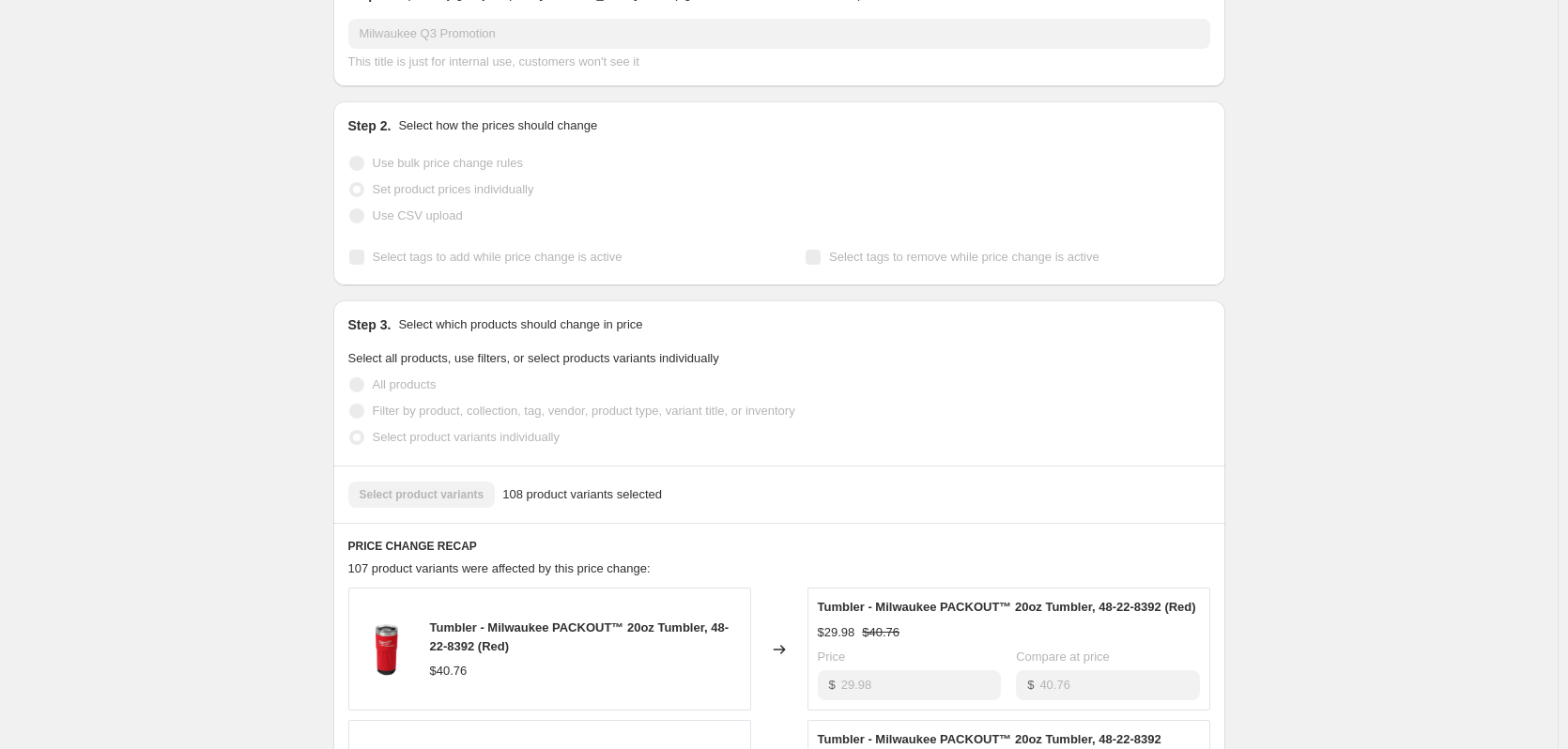
scroll to position [0, 0]
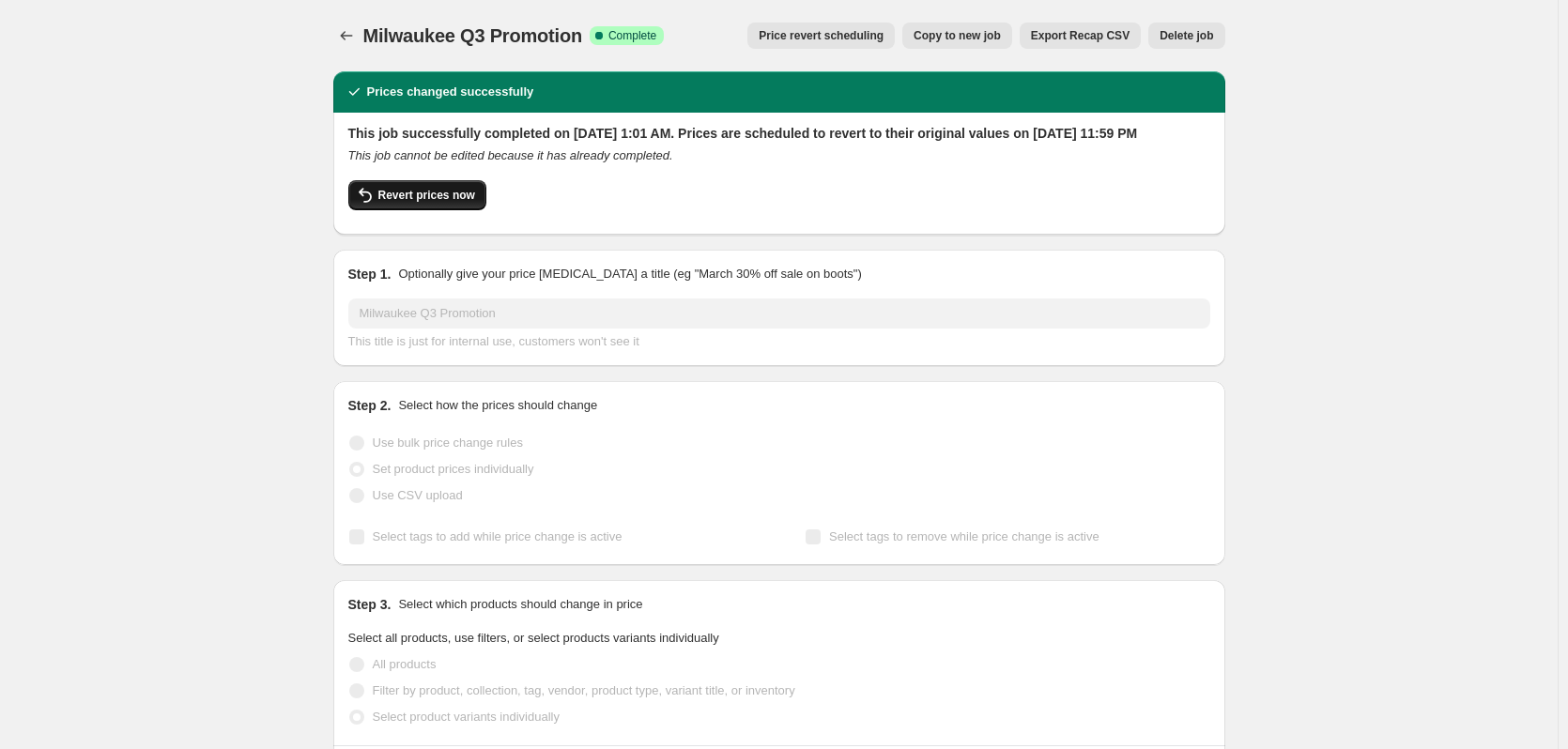
click at [452, 203] on span "Revert prices now" at bounding box center [427, 195] width 97 height 15
checkbox input "false"
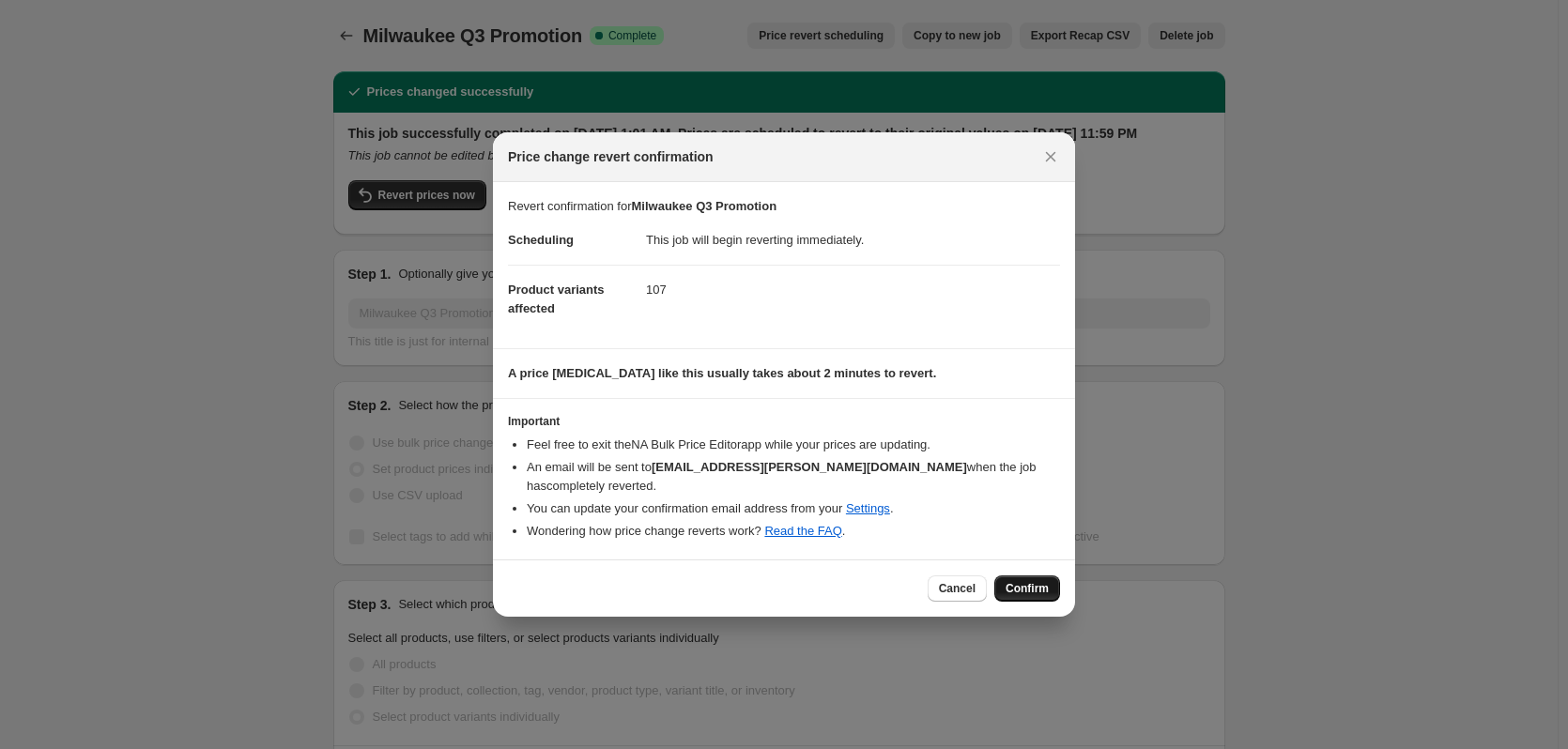
click at [1041, 575] on button "Confirm" at bounding box center [1027, 588] width 65 height 27
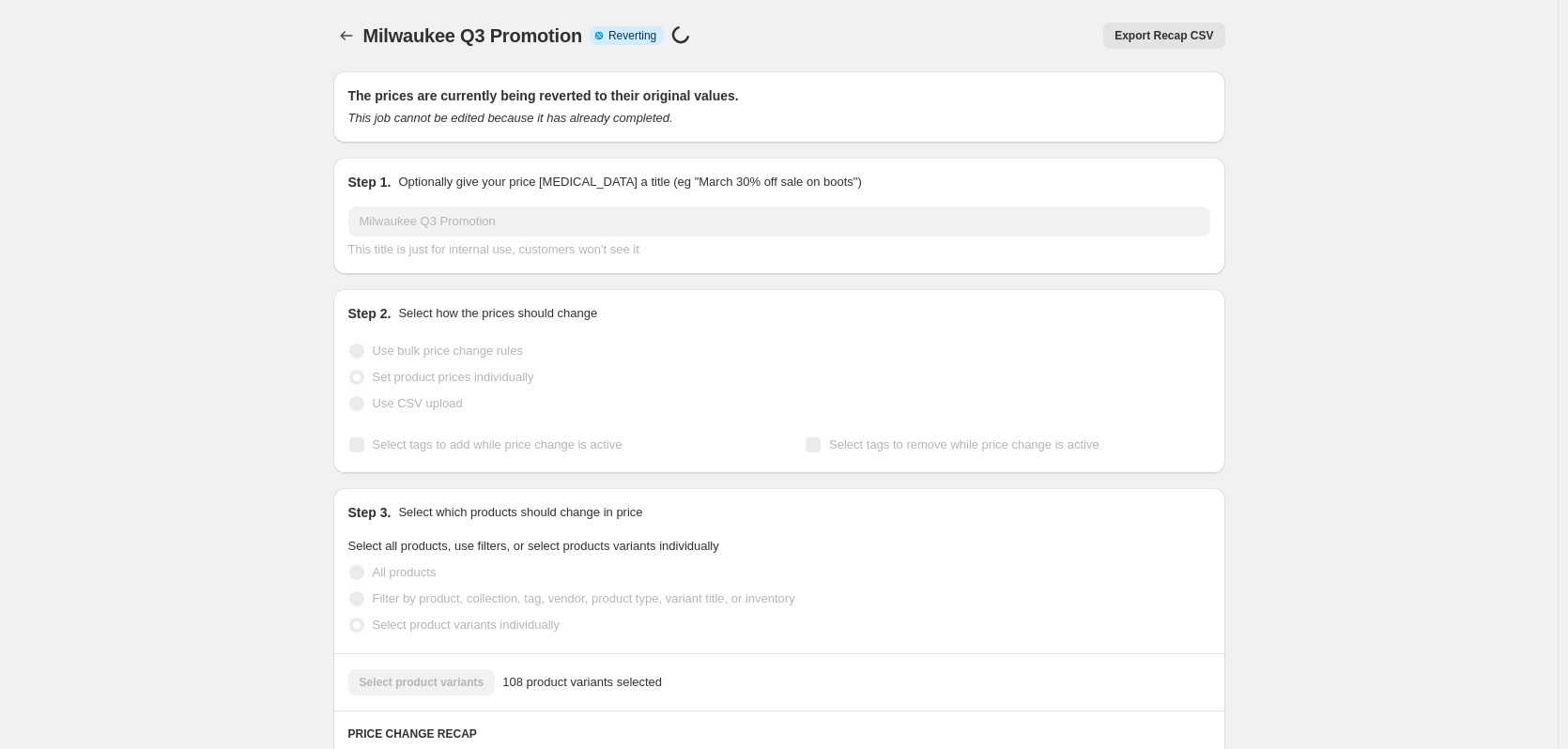
drag, startPoint x: 1356, startPoint y: 153, endPoint x: 1414, endPoint y: 68, distance: 102.9
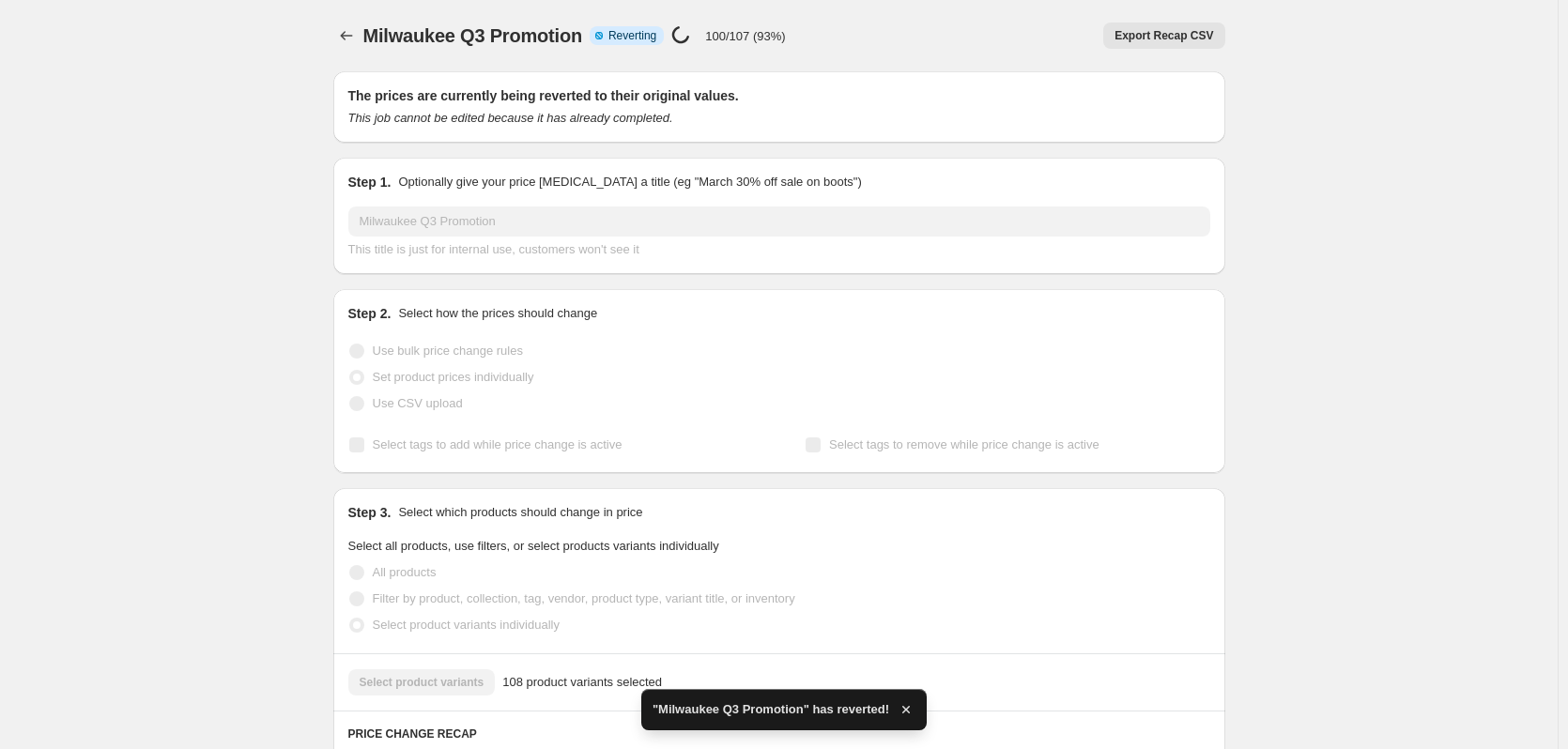
checkbox input "true"
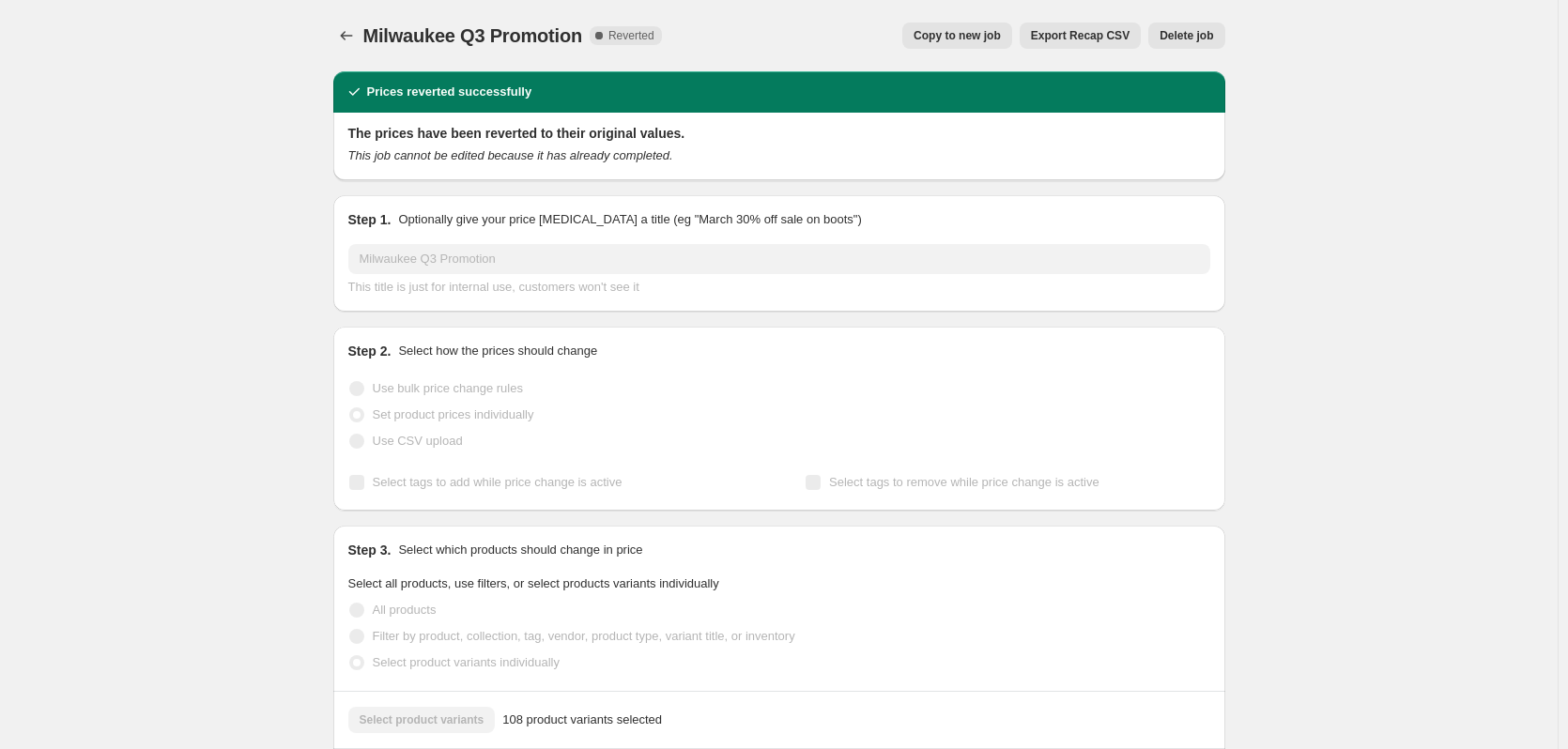
click at [973, 32] on span "Copy to new job" at bounding box center [957, 35] width 87 height 15
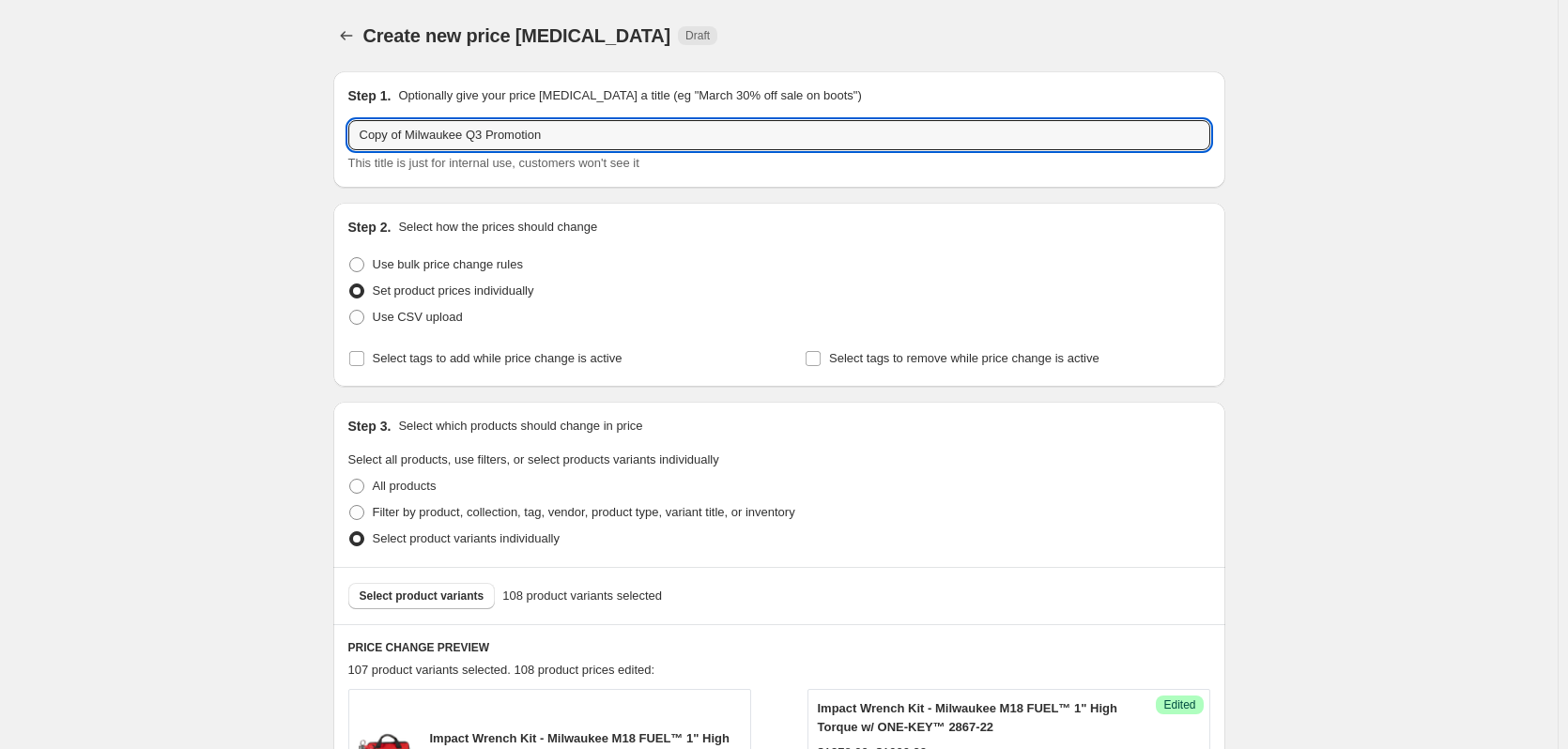
drag, startPoint x: 411, startPoint y: 141, endPoint x: 333, endPoint y: 142, distance: 78.0
type input "Milwaukee Q3 Promotion"
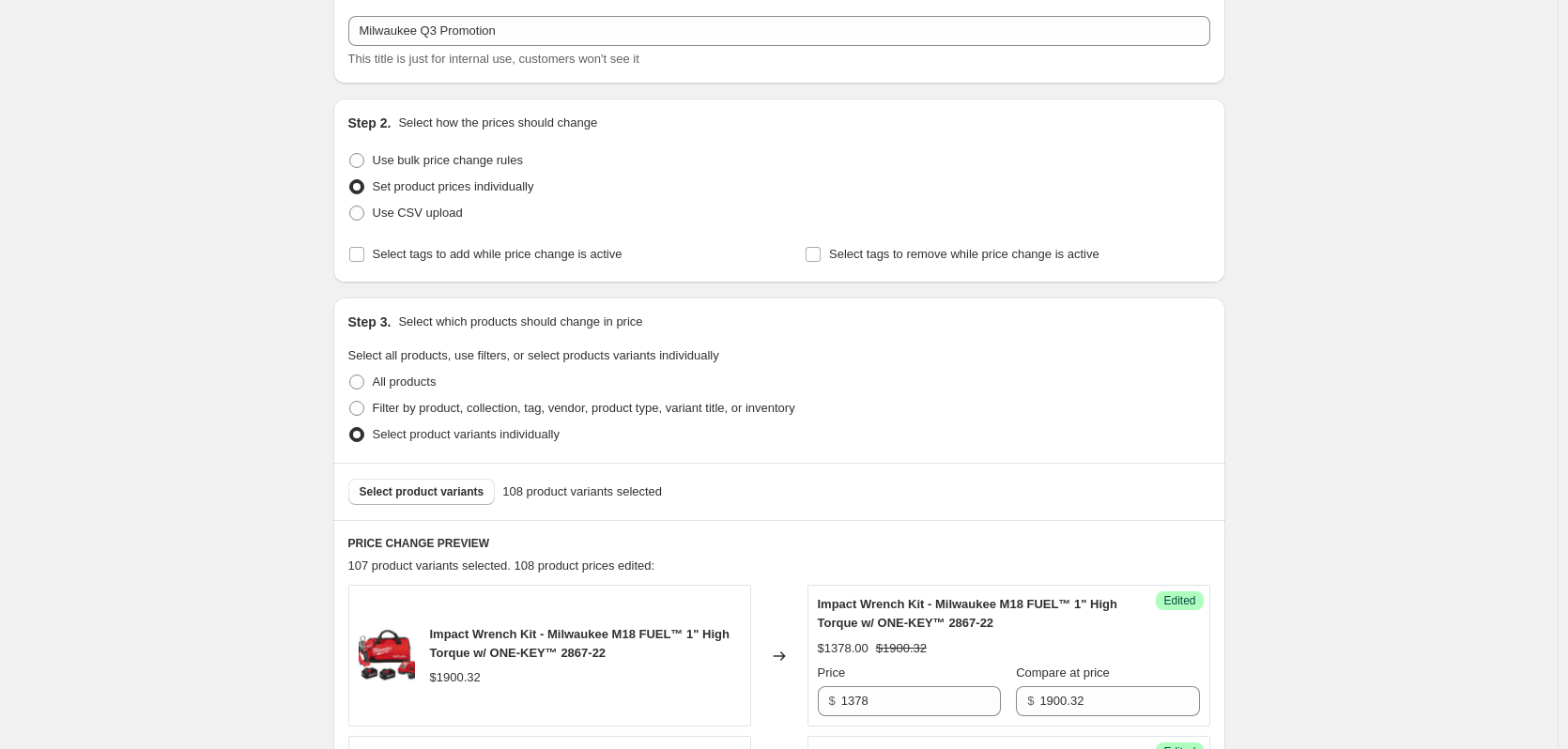
scroll to position [469, 0]
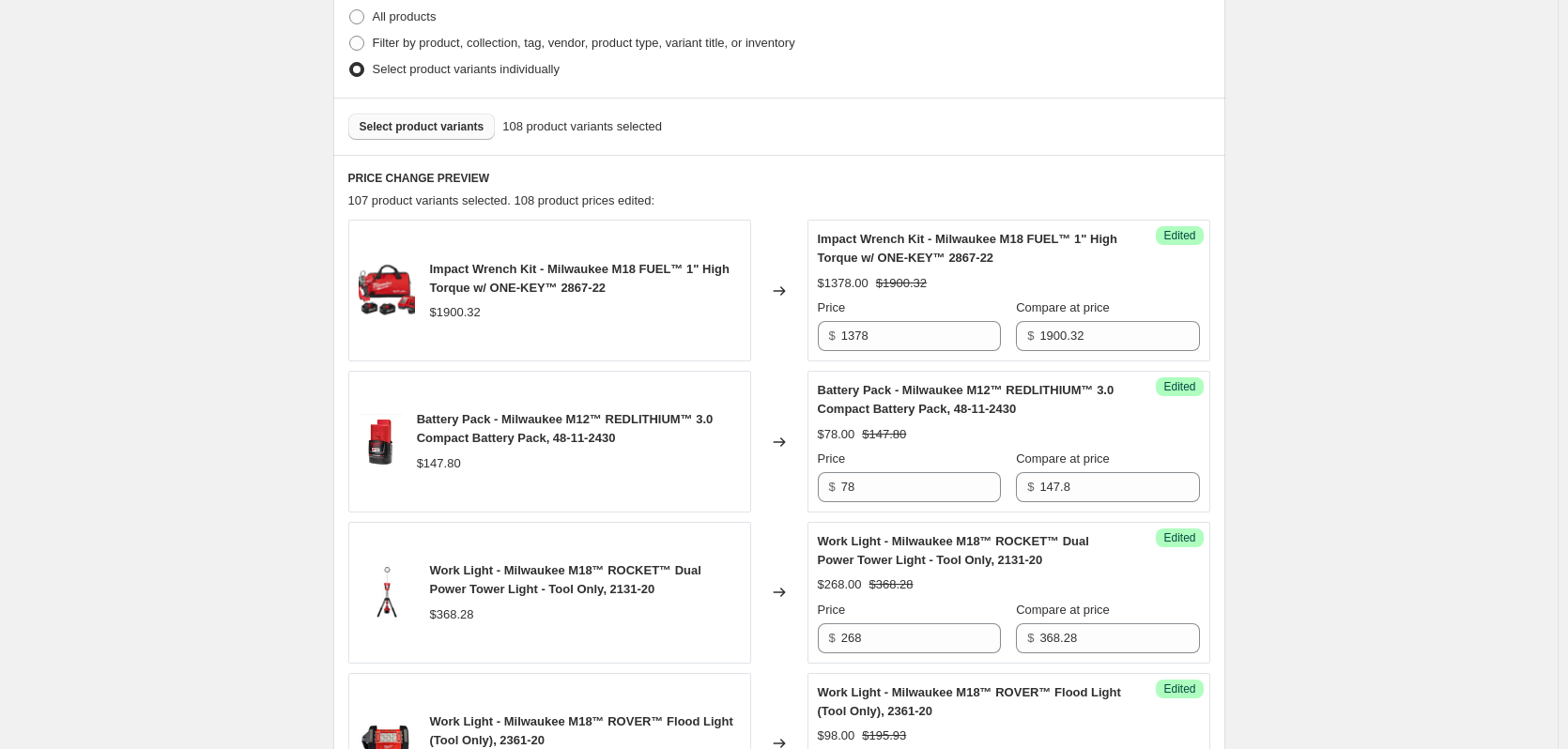
click at [431, 139] on div "Select product variants 108 product variants selected" at bounding box center [779, 127] width 892 height 57
click at [446, 117] on button "Select product variants" at bounding box center [422, 127] width 147 height 27
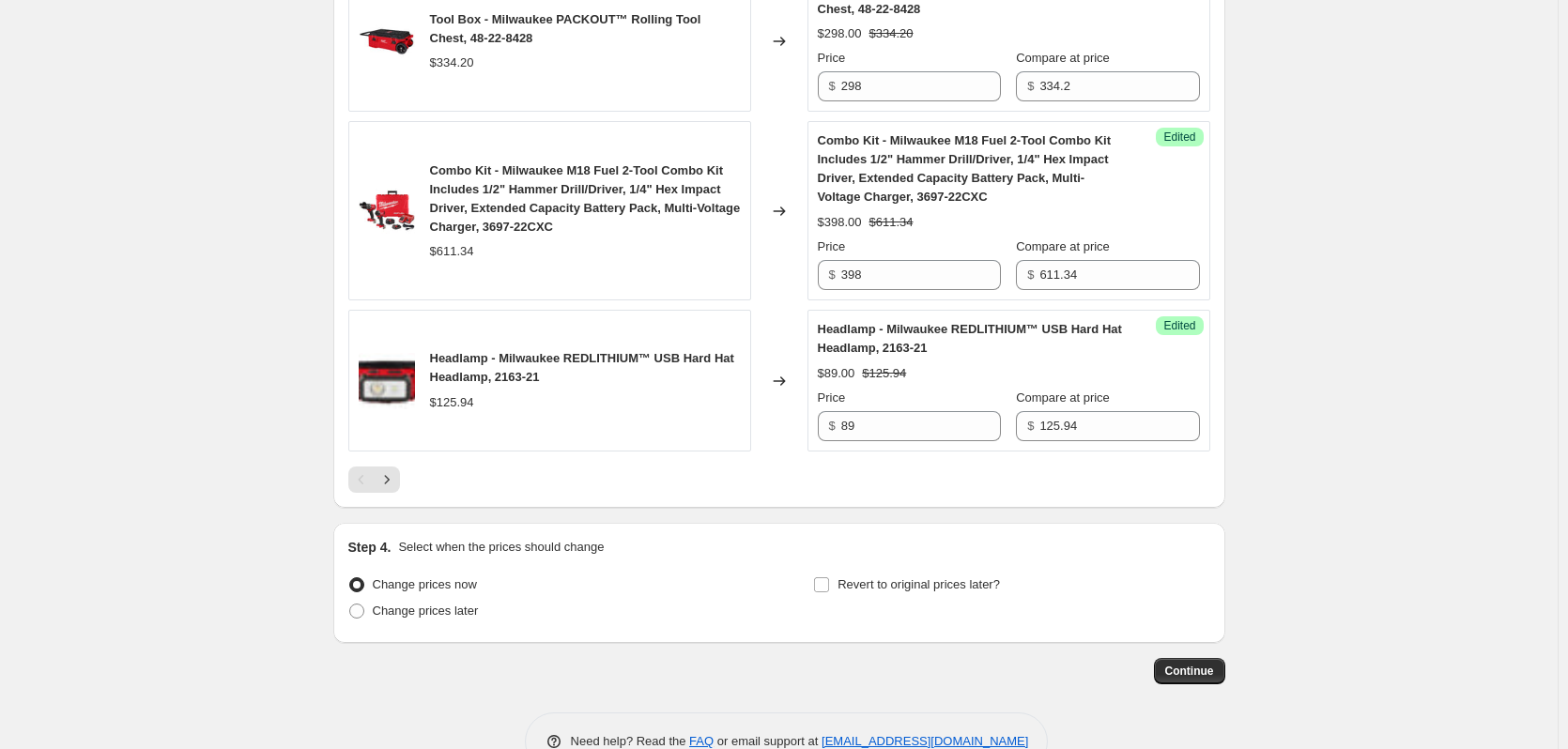
scroll to position [3446, 0]
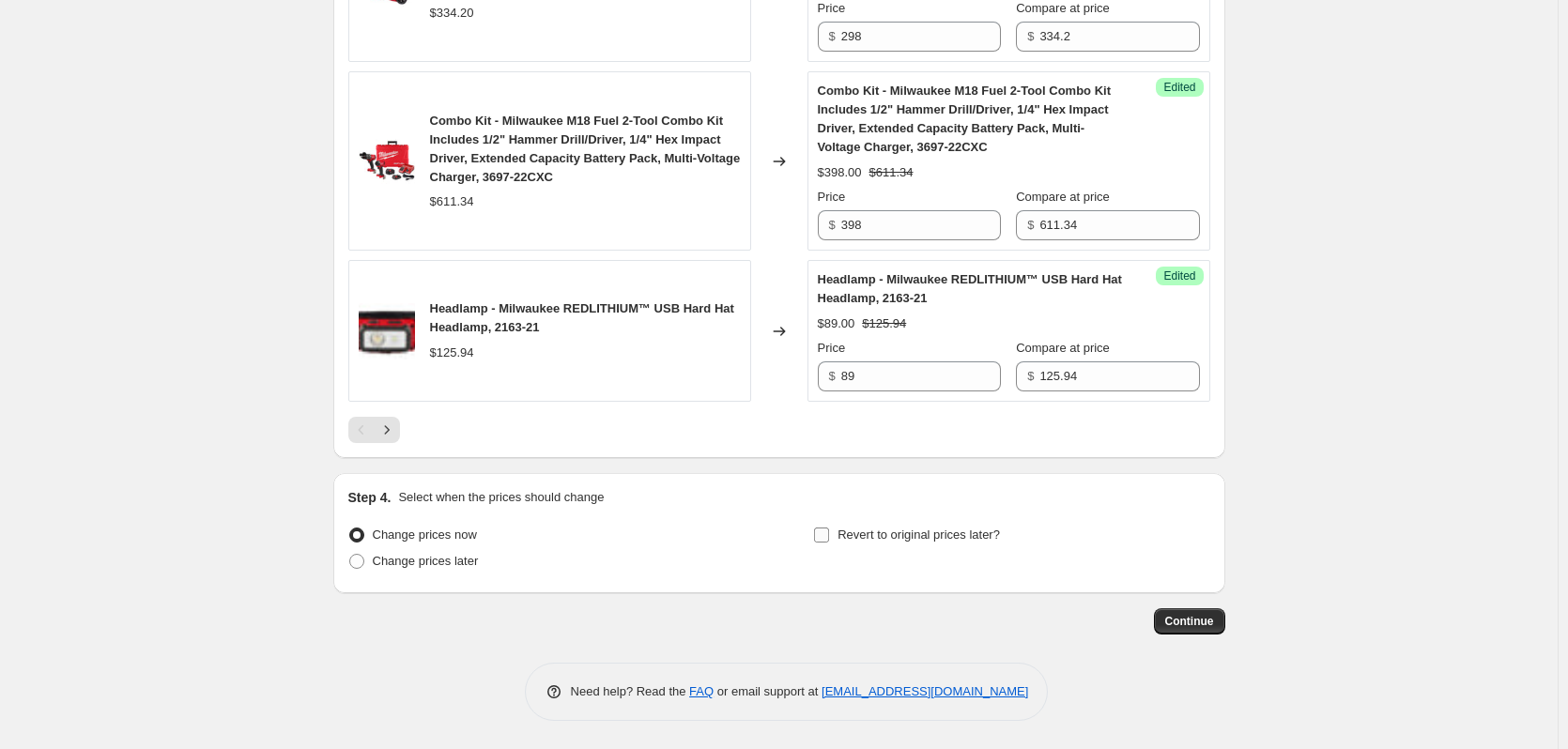
click at [889, 532] on span "Revert to original prices later?" at bounding box center [919, 534] width 162 height 14
click at [829, 532] on input "Revert to original prices later?" at bounding box center [821, 534] width 15 height 15
checkbox input "true"
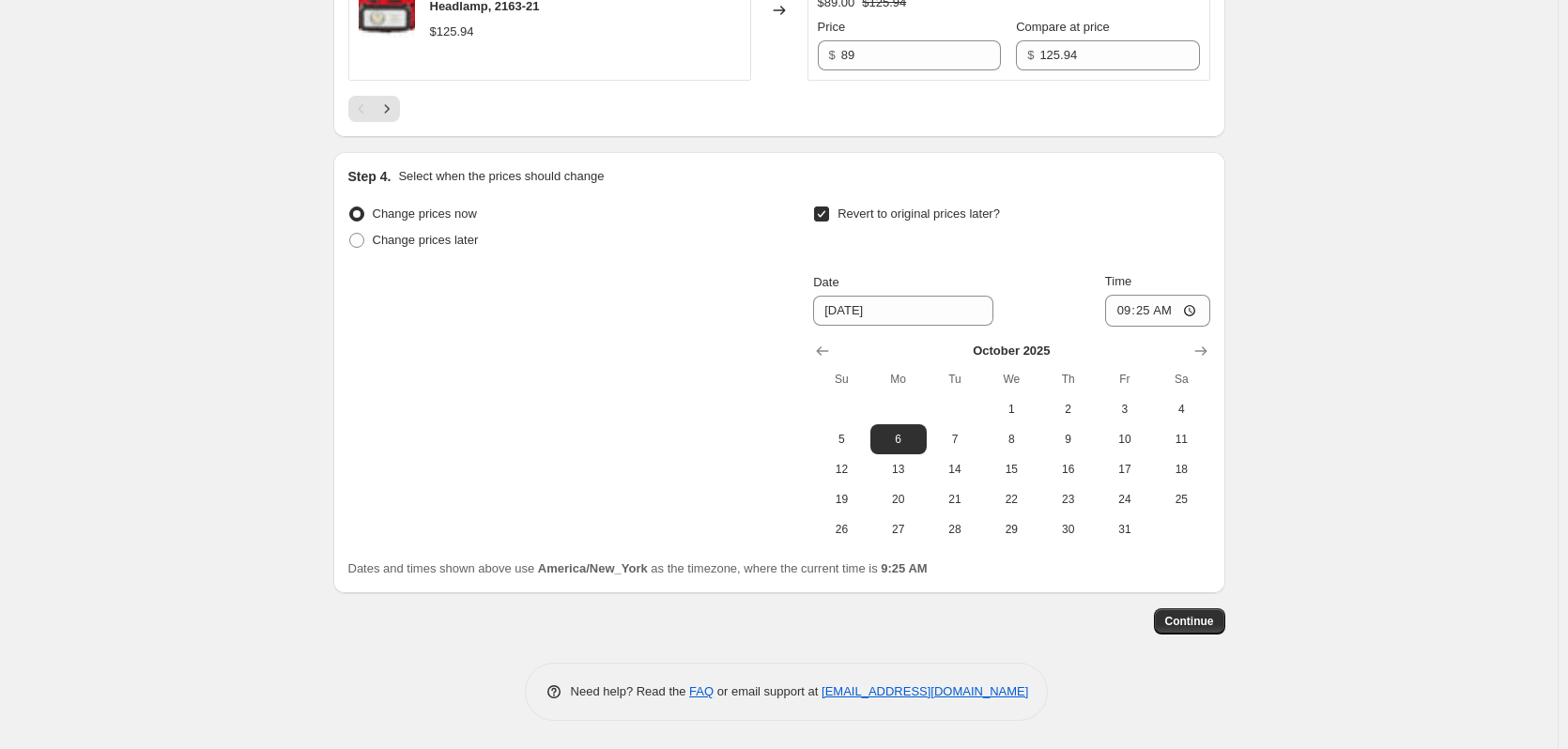
scroll to position [3767, 0]
click at [1125, 442] on span "10" at bounding box center [1125, 438] width 42 height 15
type input "10/10/2025"
click at [1127, 307] on input "09:25" at bounding box center [1157, 311] width 105 height 32
type input "23:59"
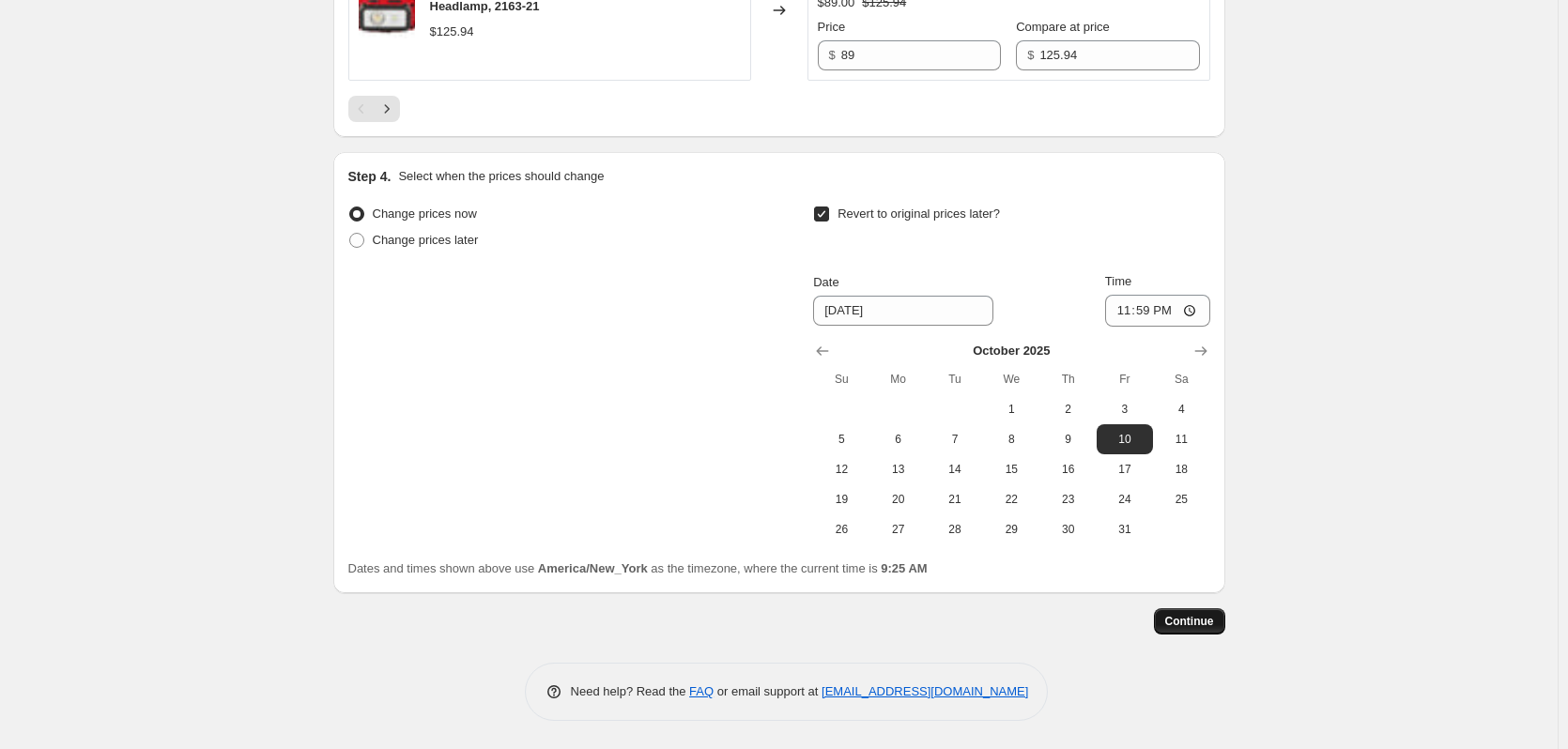
click at [1220, 618] on button "Continue" at bounding box center [1190, 621] width 71 height 27
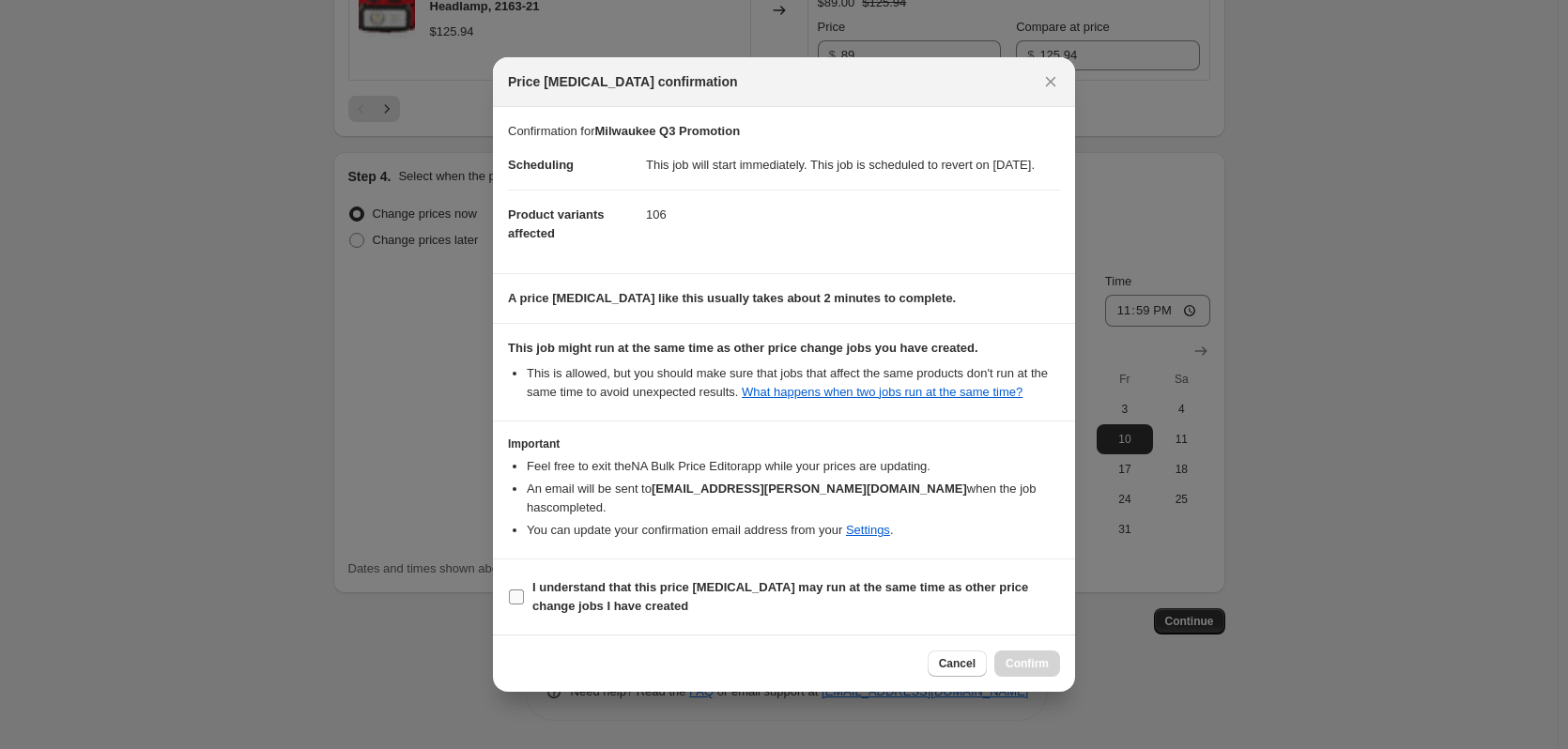
click at [619, 594] on b "I understand that this price change job may run at the same time as other price…" at bounding box center [780, 596] width 496 height 33
click at [524, 594] on input "I understand that this price change job may run at the same time as other price…" at bounding box center [516, 597] width 15 height 15
checkbox input "true"
click at [1029, 668] on span "Confirm" at bounding box center [1028, 663] width 44 height 15
